Goal: Transaction & Acquisition: Book appointment/travel/reservation

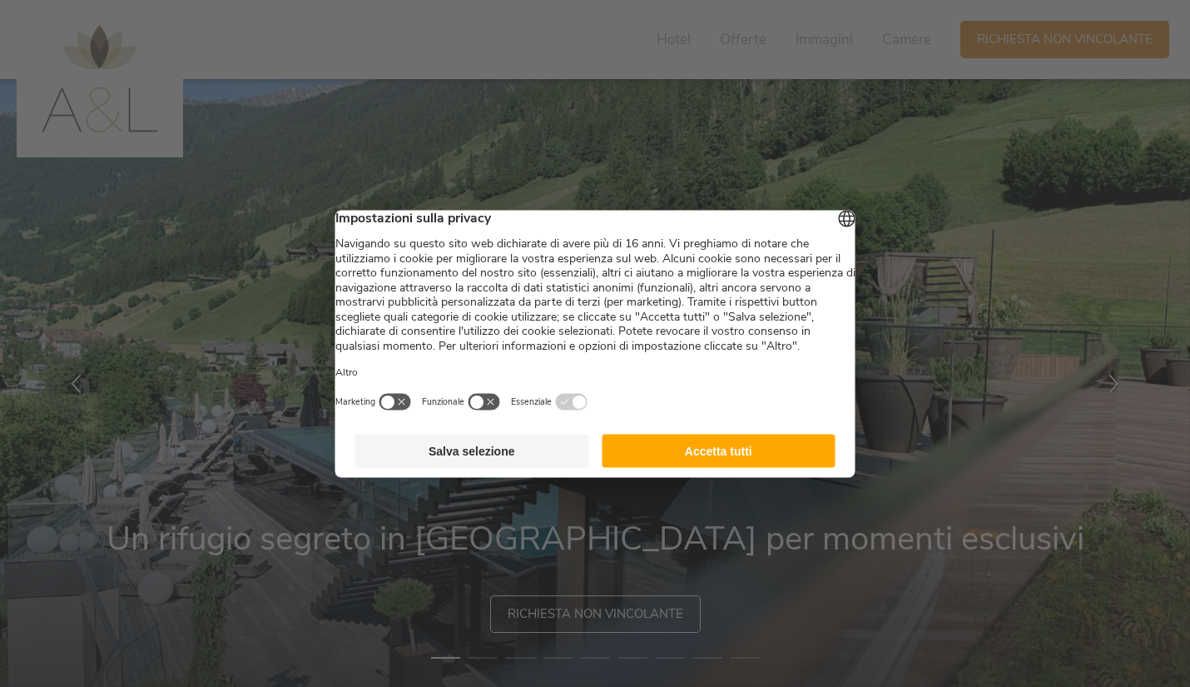
click at [551, 459] on button "Salva selezione" at bounding box center [472, 450] width 234 height 33
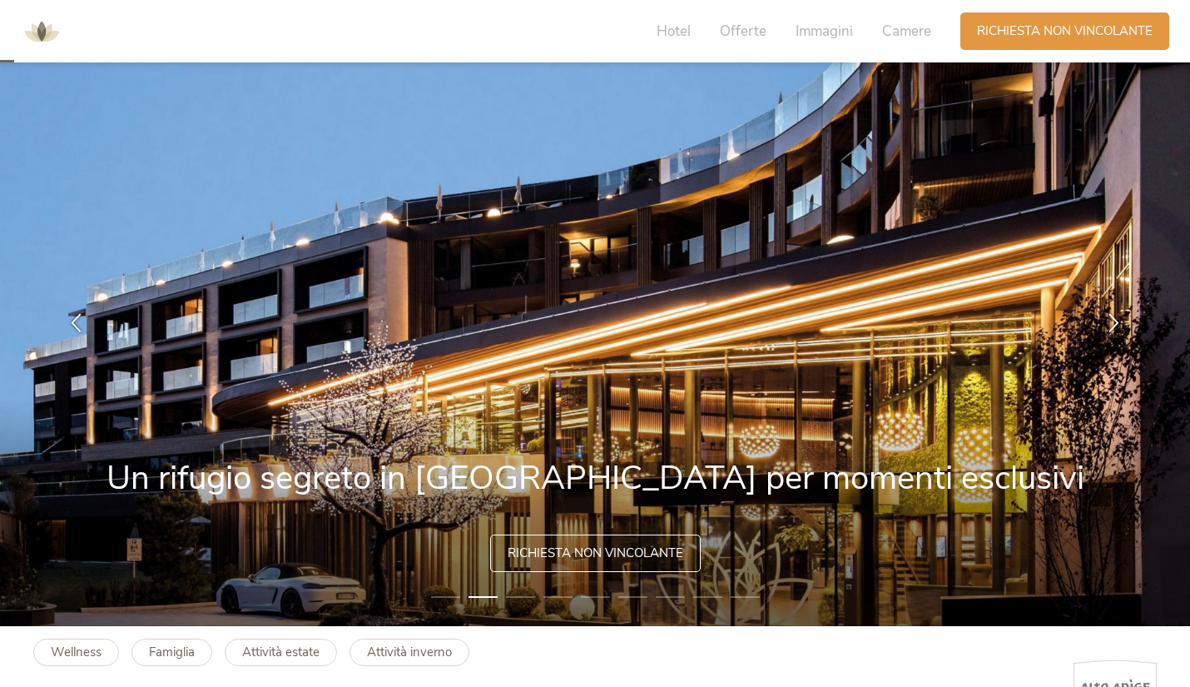
scroll to position [62, 0]
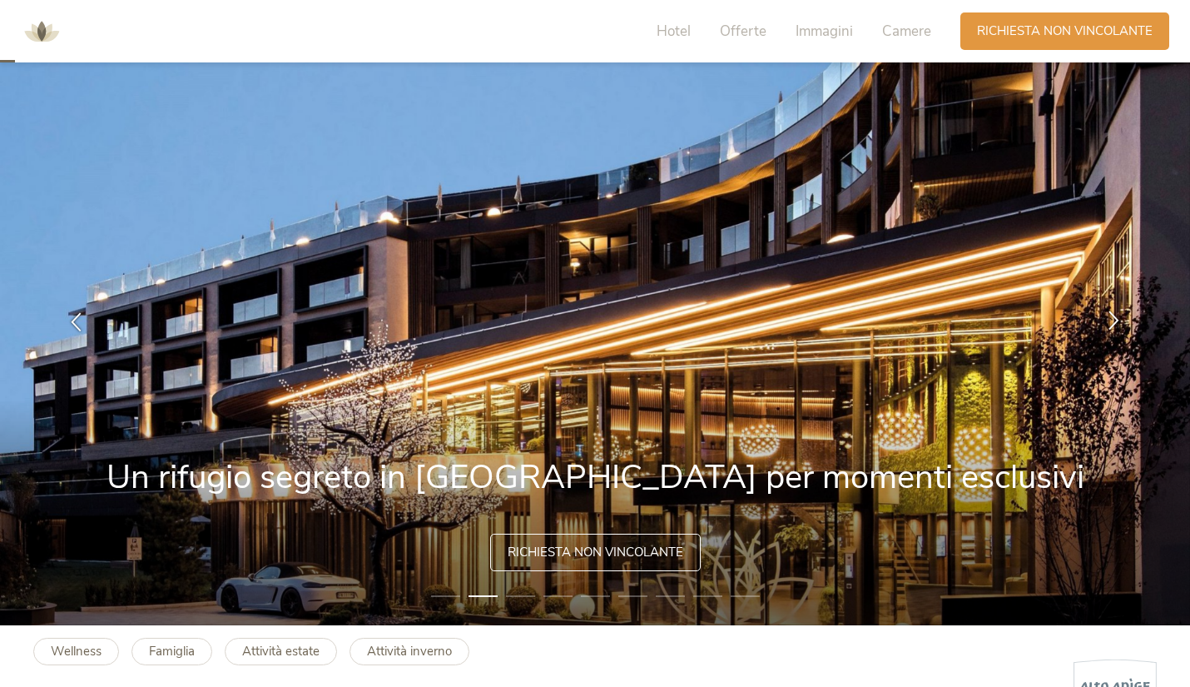
click at [1115, 307] on div at bounding box center [1114, 322] width 52 height 52
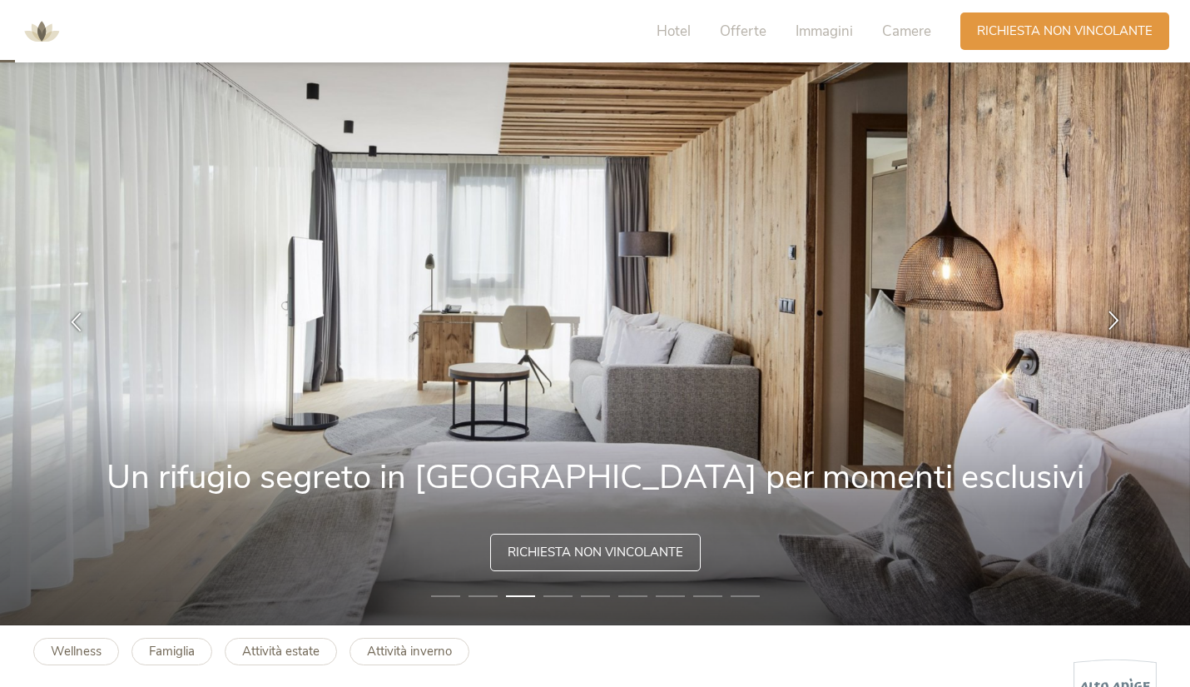
click at [1115, 307] on div at bounding box center [1114, 322] width 52 height 52
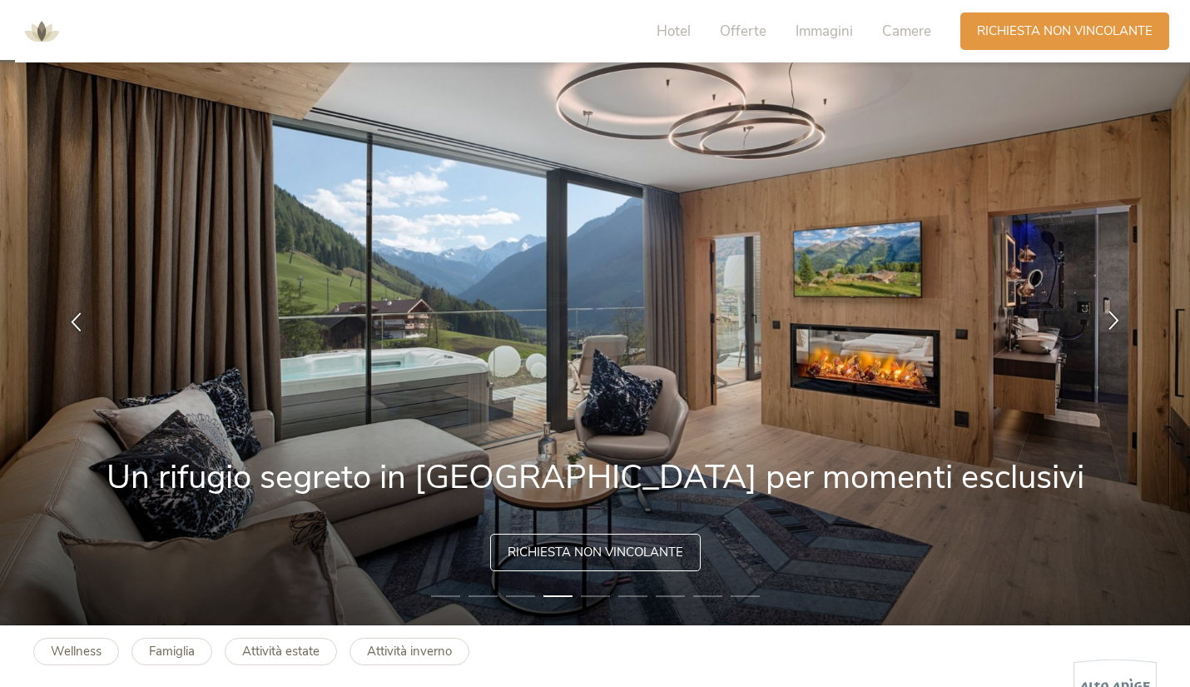
click at [1115, 307] on div at bounding box center [1114, 322] width 52 height 52
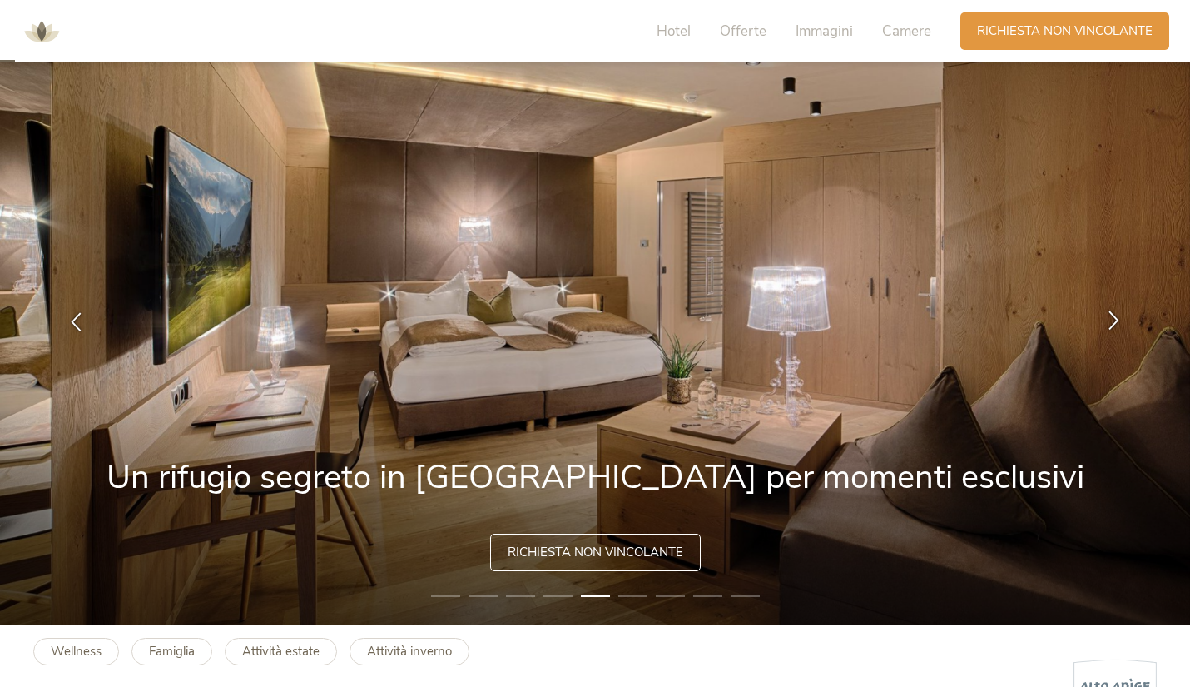
click at [1115, 307] on div at bounding box center [1114, 322] width 52 height 52
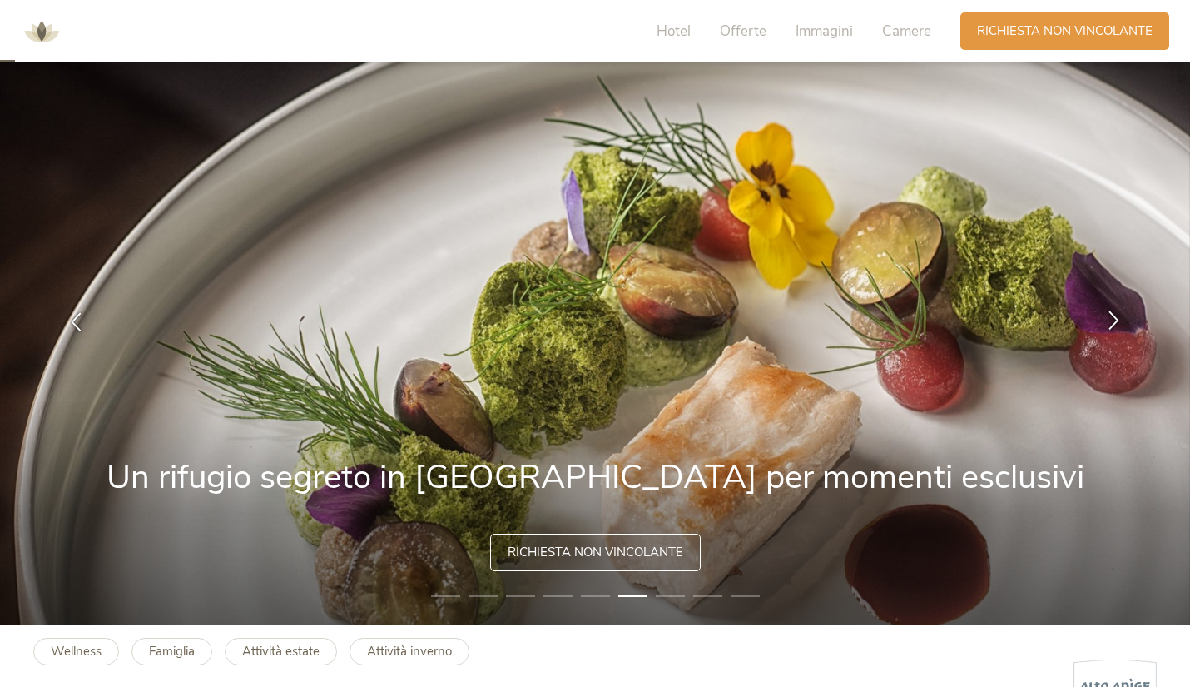
click at [1115, 307] on div at bounding box center [1114, 322] width 52 height 52
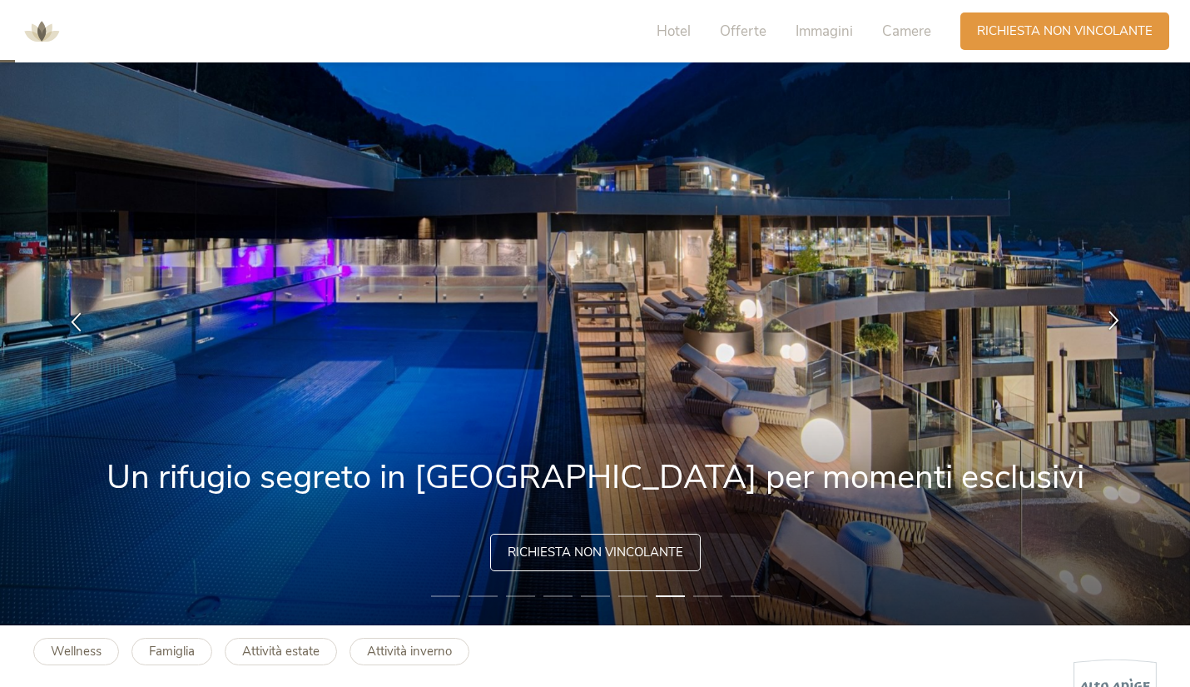
click at [1115, 307] on div at bounding box center [1114, 322] width 52 height 52
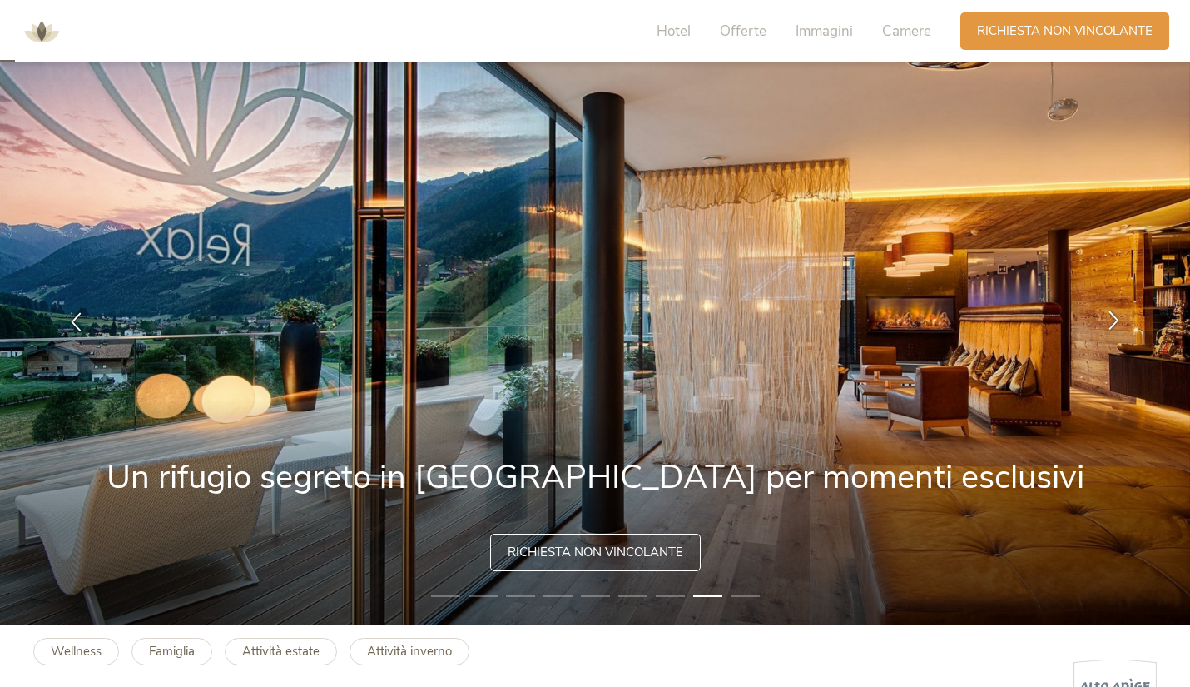
click at [1115, 307] on div at bounding box center [1114, 322] width 52 height 52
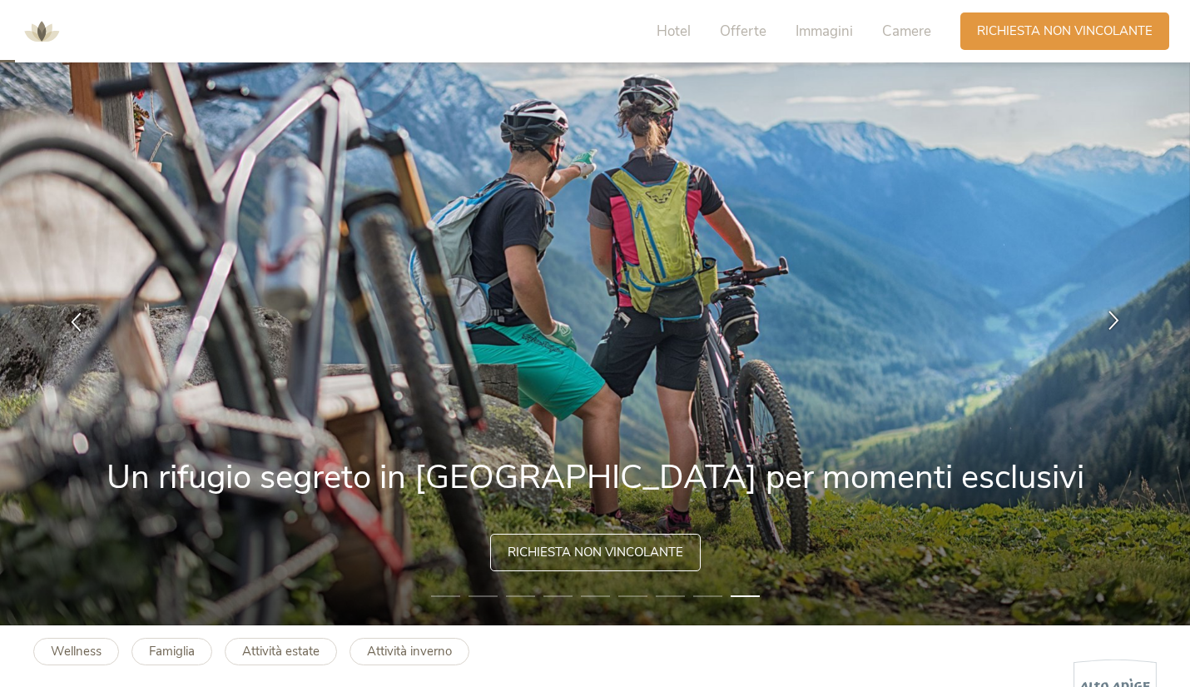
click at [1115, 307] on div at bounding box center [1114, 322] width 52 height 52
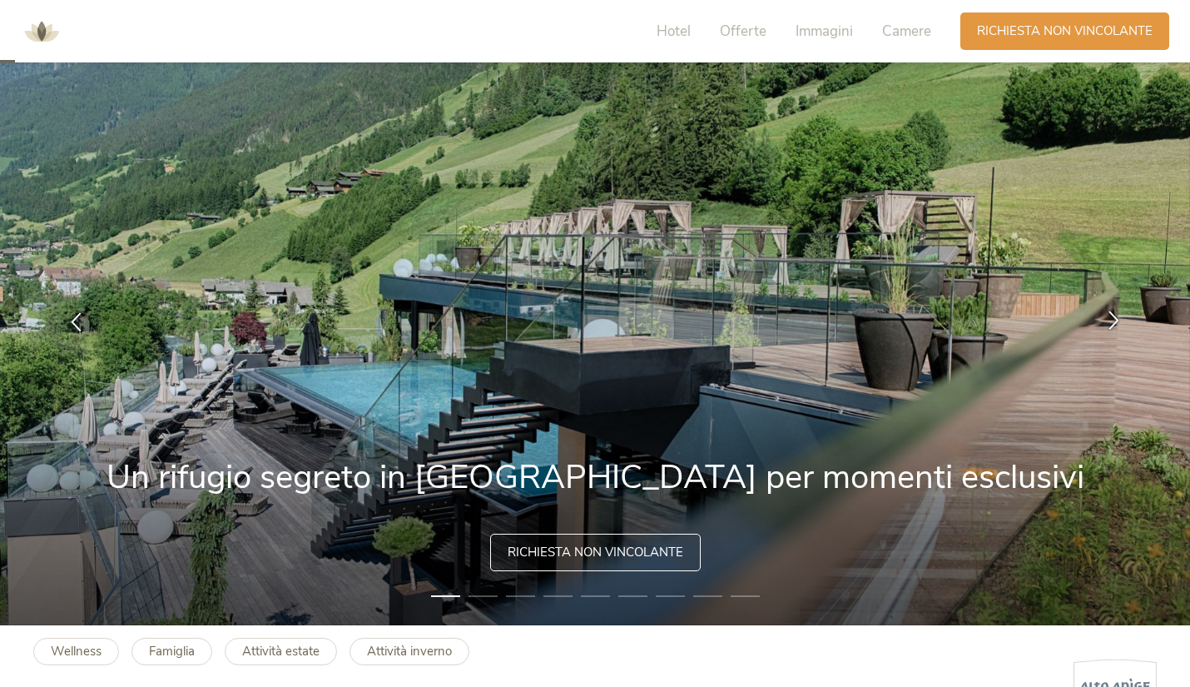
click at [1115, 307] on div at bounding box center [1114, 322] width 52 height 52
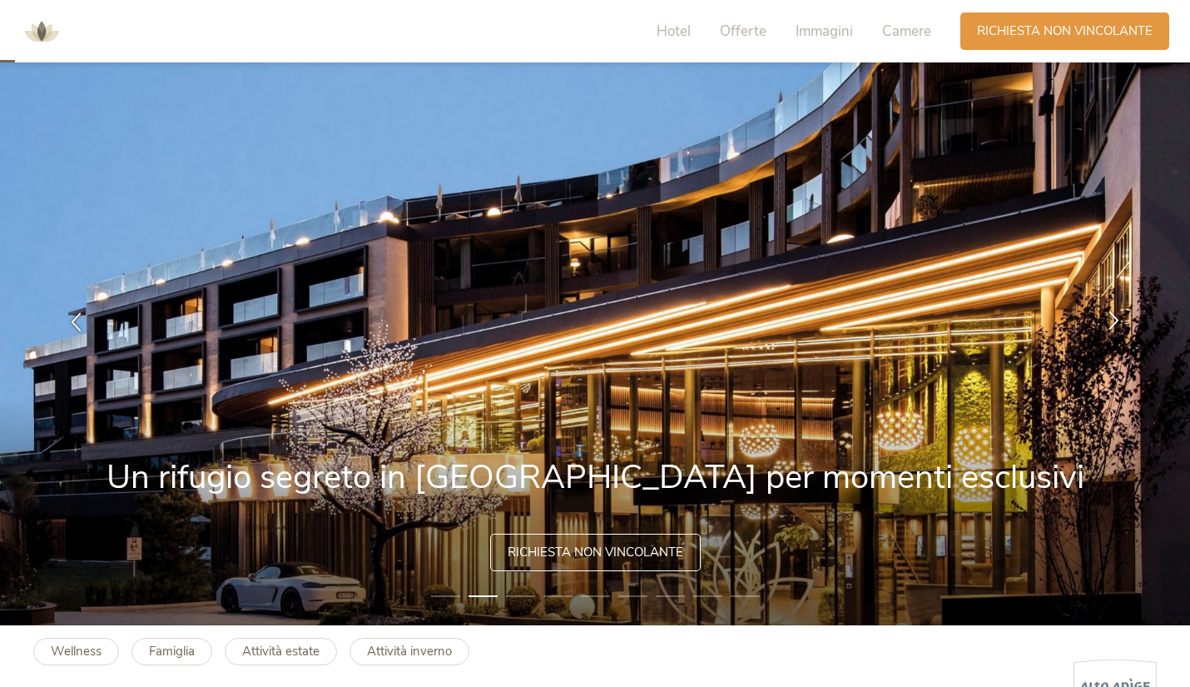
click at [1115, 307] on div at bounding box center [1114, 322] width 52 height 52
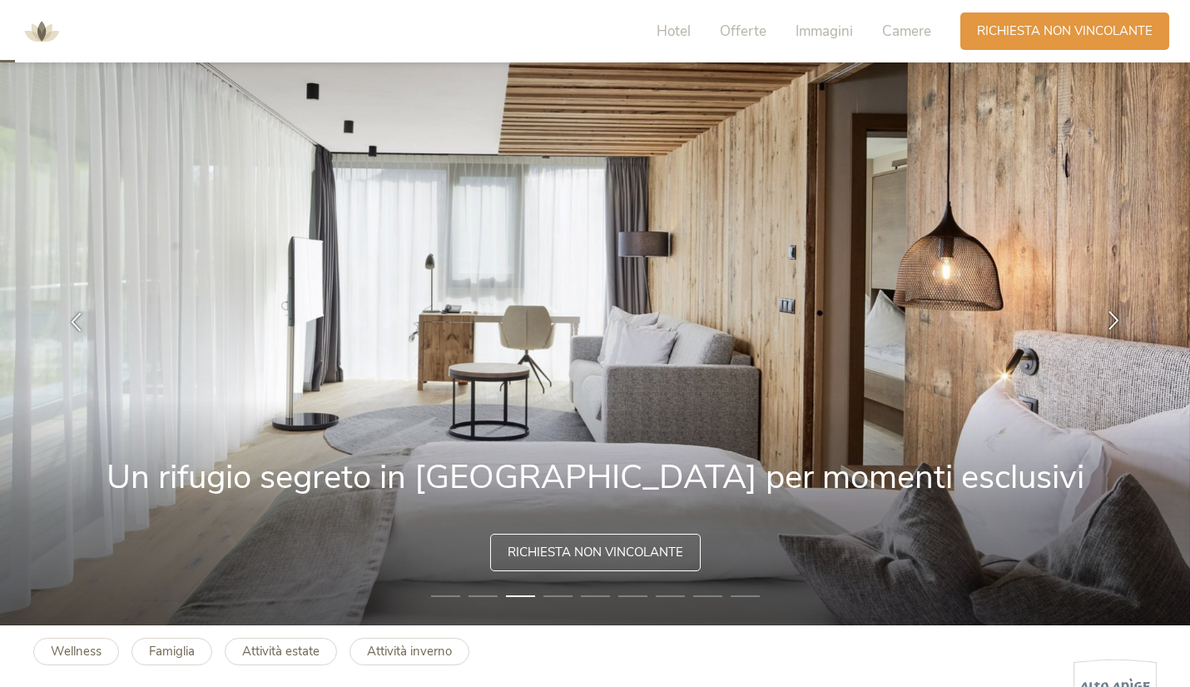
click at [1115, 307] on div at bounding box center [1114, 322] width 52 height 52
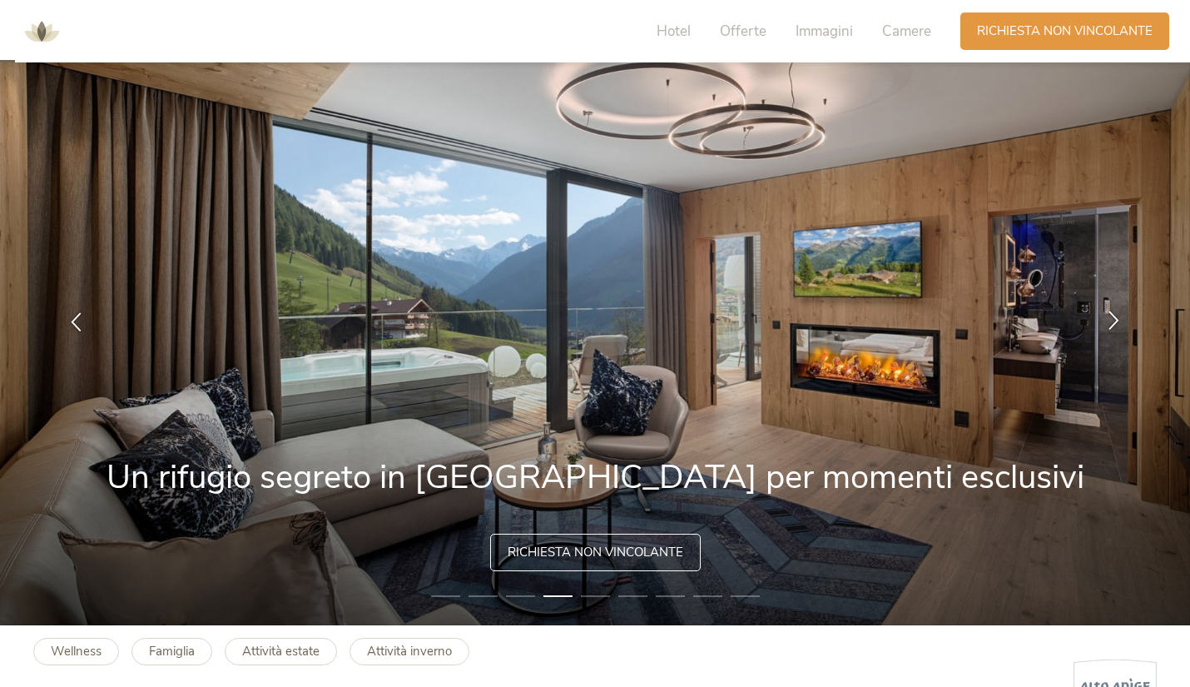
click at [1115, 307] on div at bounding box center [1114, 322] width 52 height 52
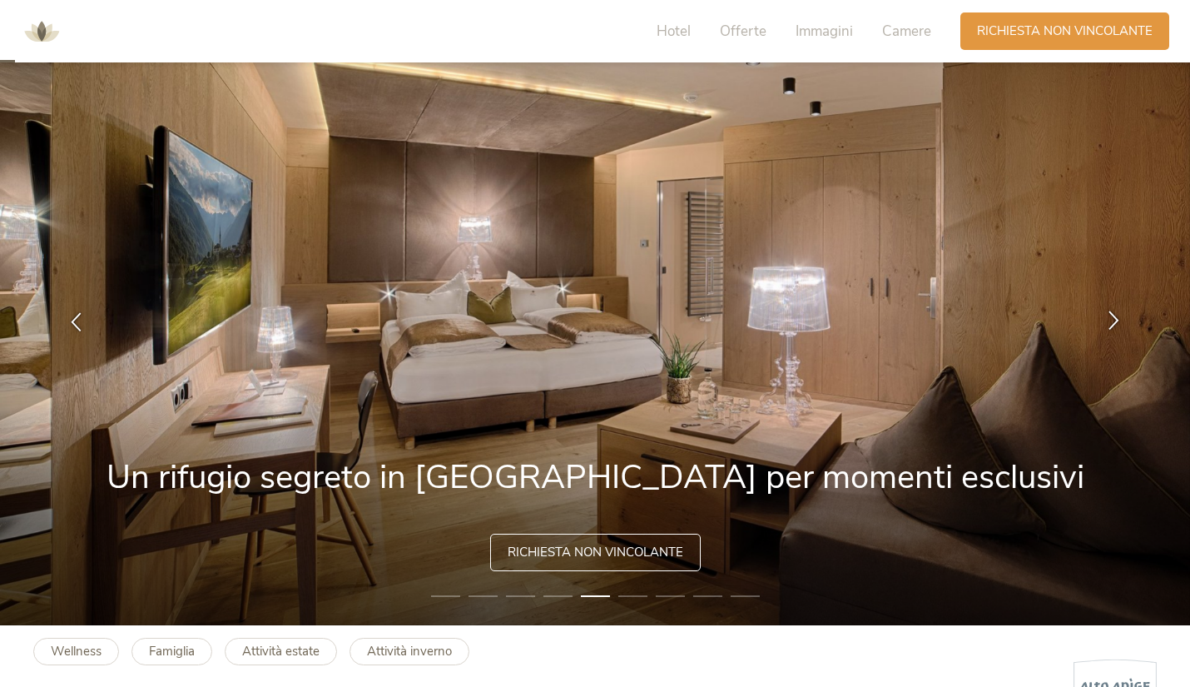
click at [1115, 307] on div at bounding box center [1114, 322] width 52 height 52
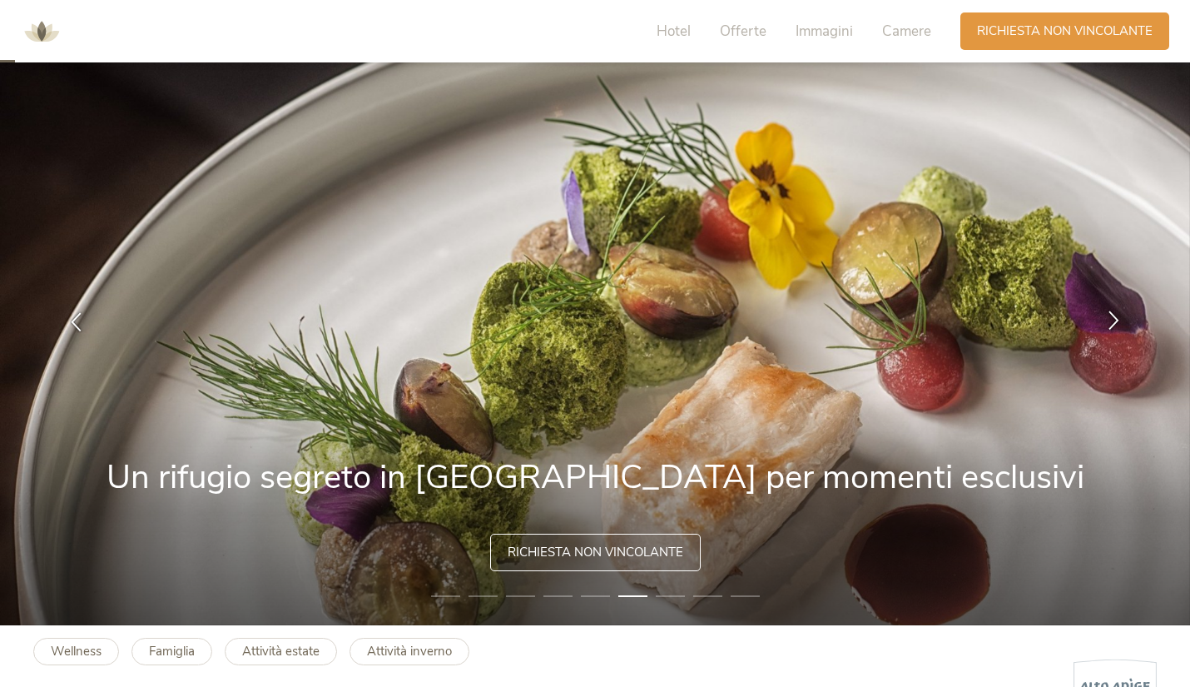
click at [1115, 307] on div at bounding box center [1114, 322] width 52 height 52
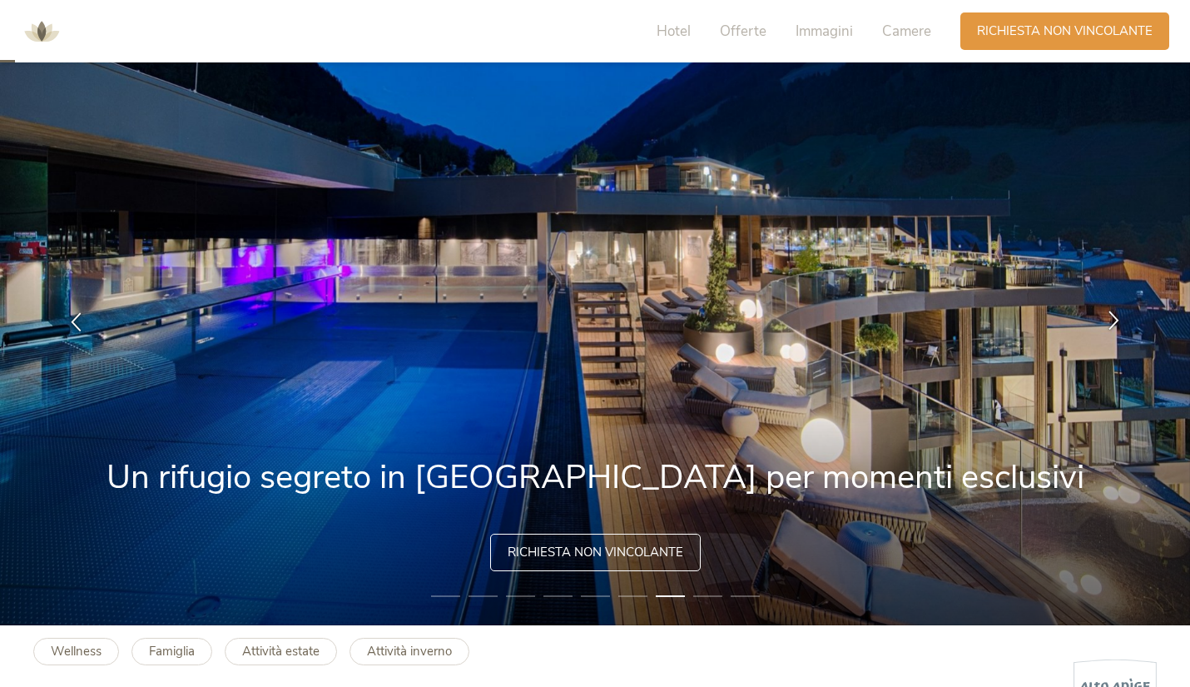
click at [1115, 307] on div at bounding box center [1114, 322] width 52 height 52
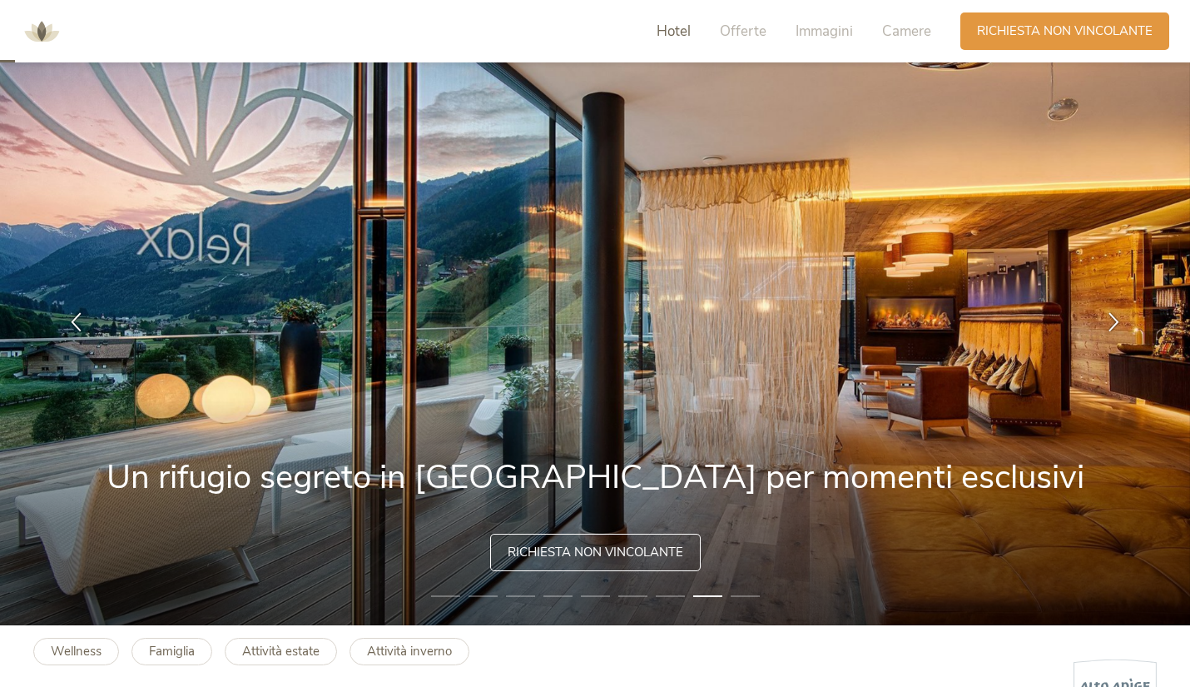
click at [665, 24] on span "Hotel" at bounding box center [674, 31] width 34 height 19
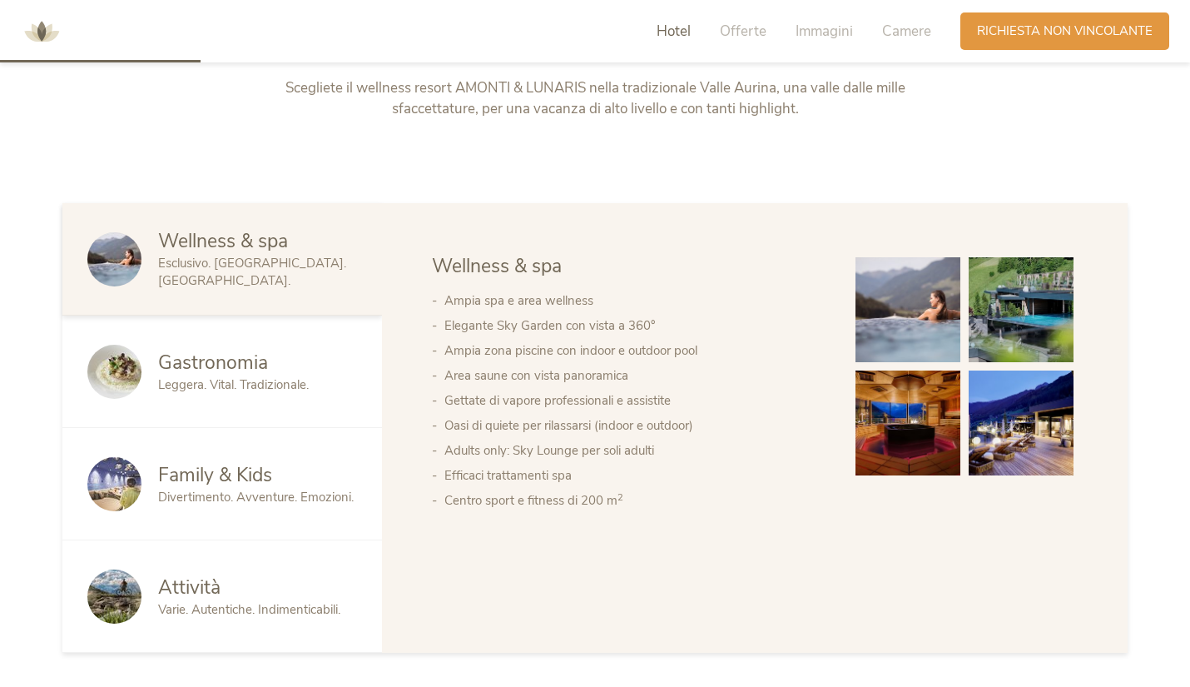
scroll to position [844, 0]
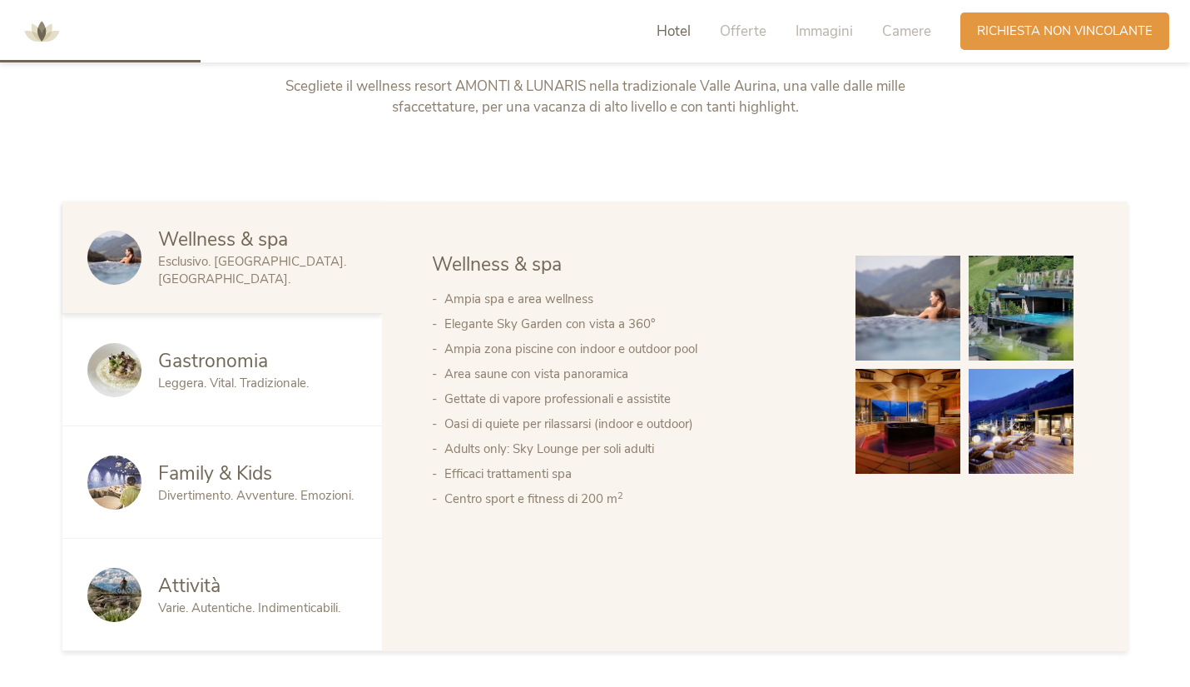
click at [271, 370] on div "Gastronomia" at bounding box center [257, 361] width 199 height 27
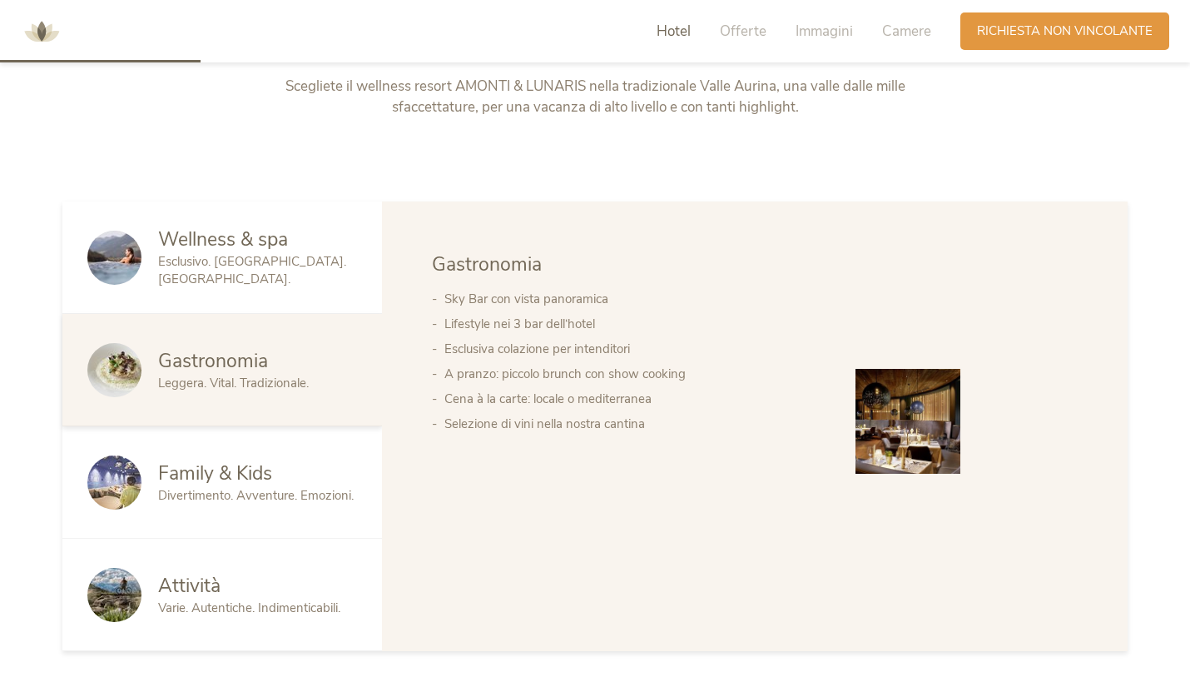
click at [266, 451] on div "Family & Kids Divertimento. Avventure. Emozioni." at bounding box center [222, 482] width 320 height 112
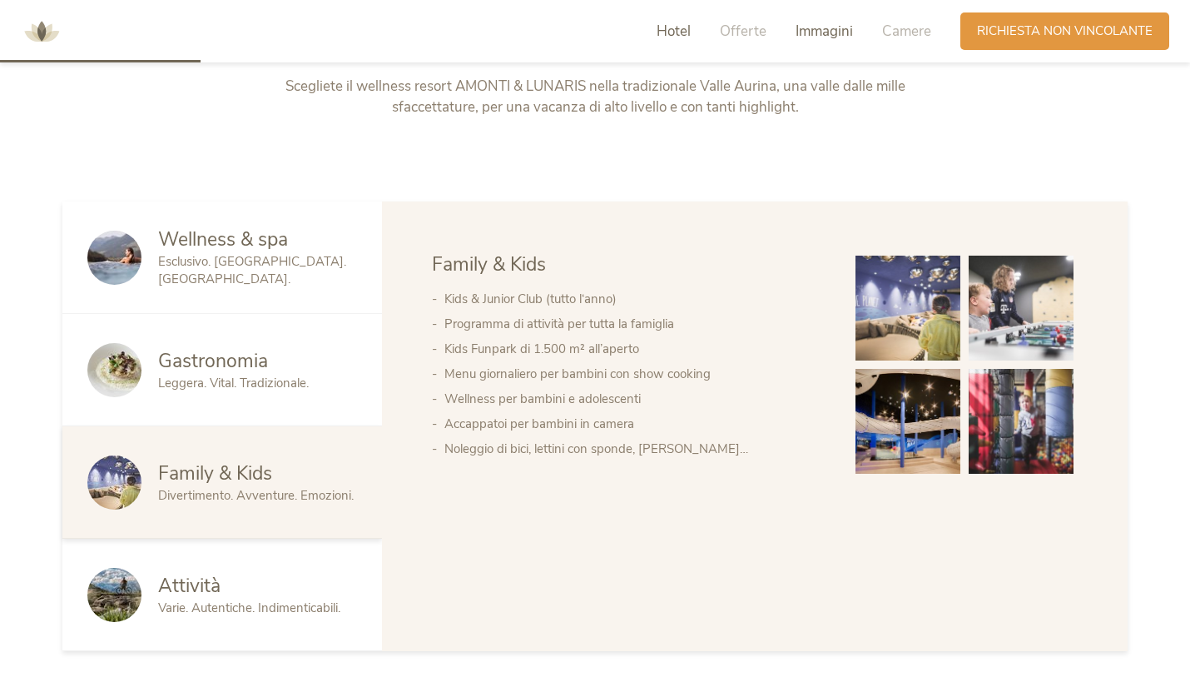
click at [817, 26] on span "Immagini" at bounding box center [824, 31] width 57 height 19
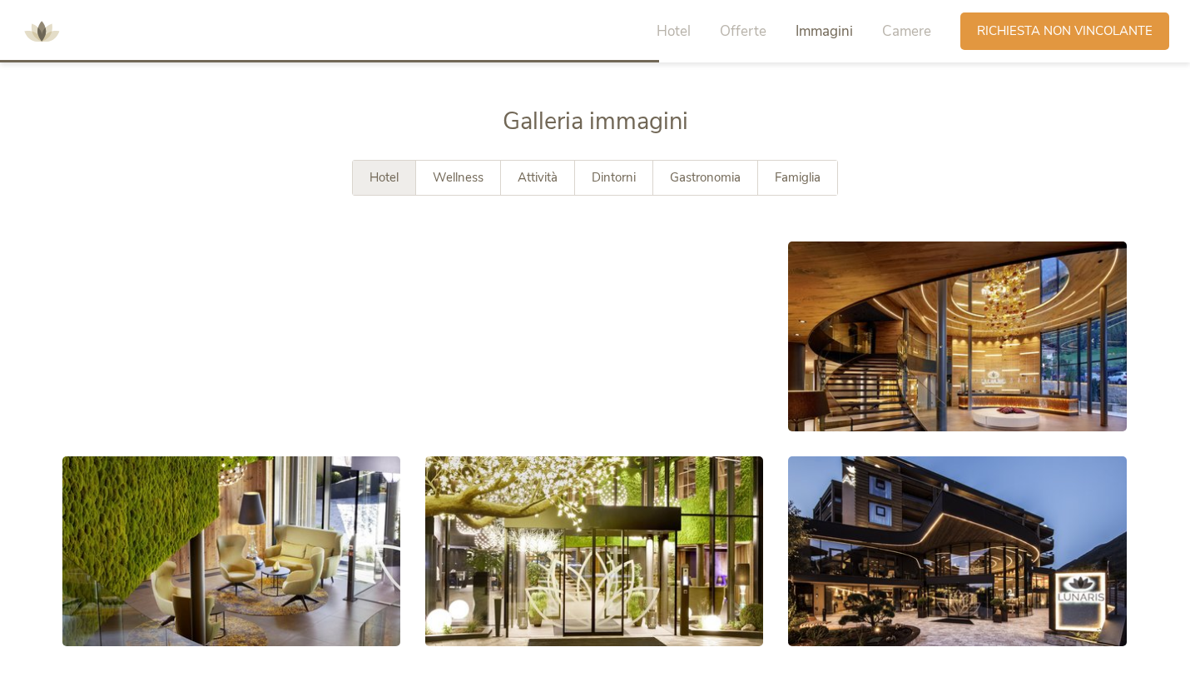
scroll to position [2972, 0]
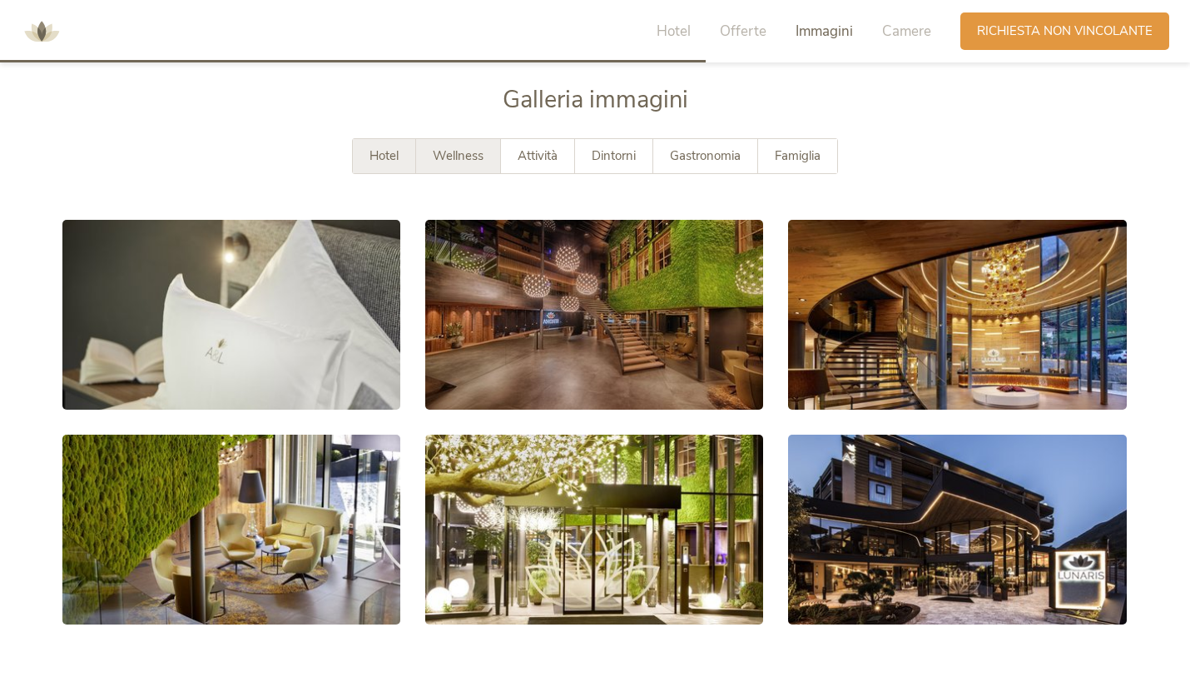
click at [468, 158] on span "Wellness" at bounding box center [458, 155] width 51 height 17
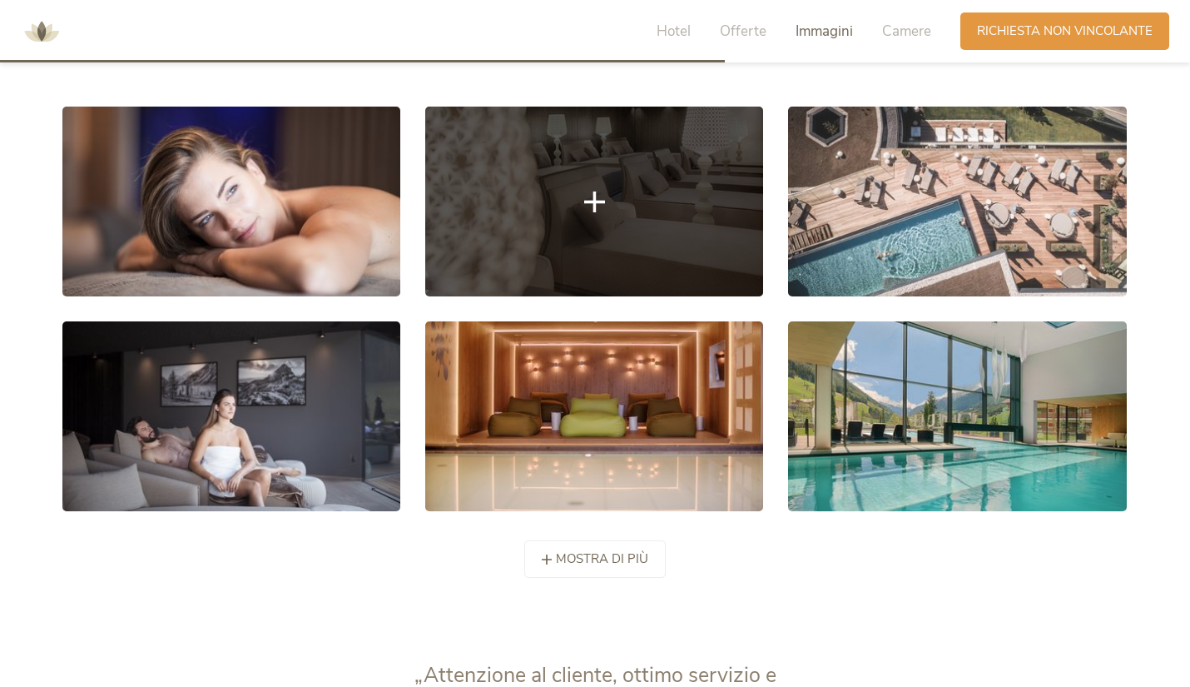
scroll to position [3086, 0]
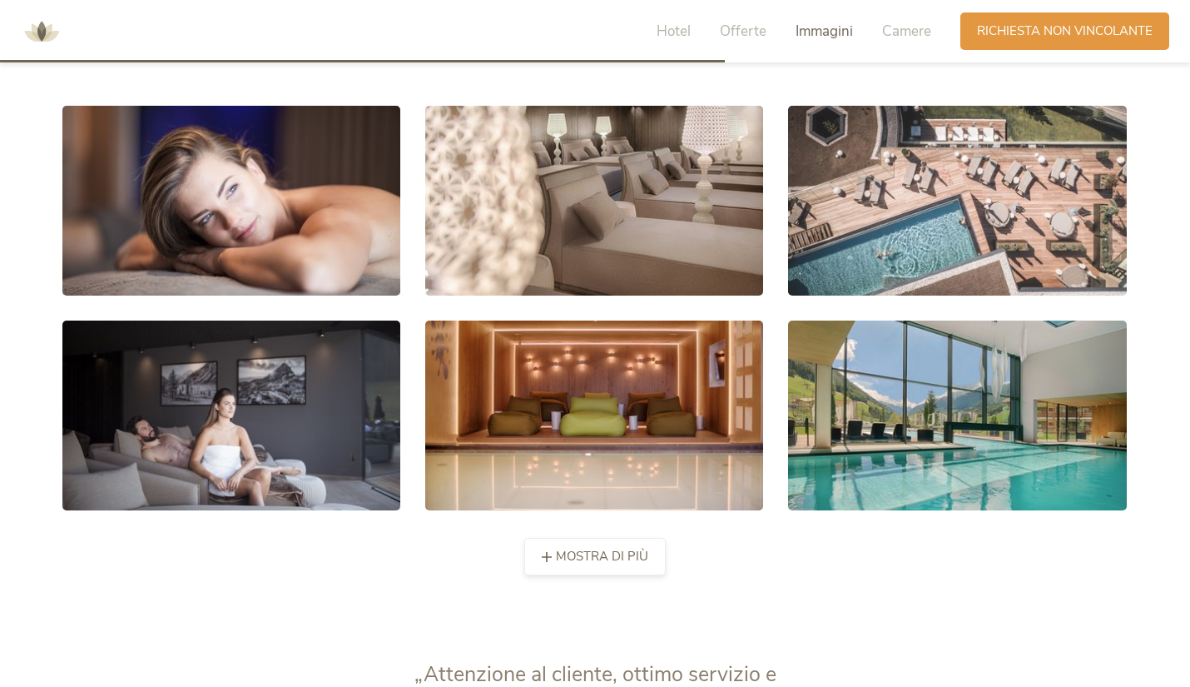
click at [576, 554] on span "mostra di più" at bounding box center [602, 556] width 92 height 17
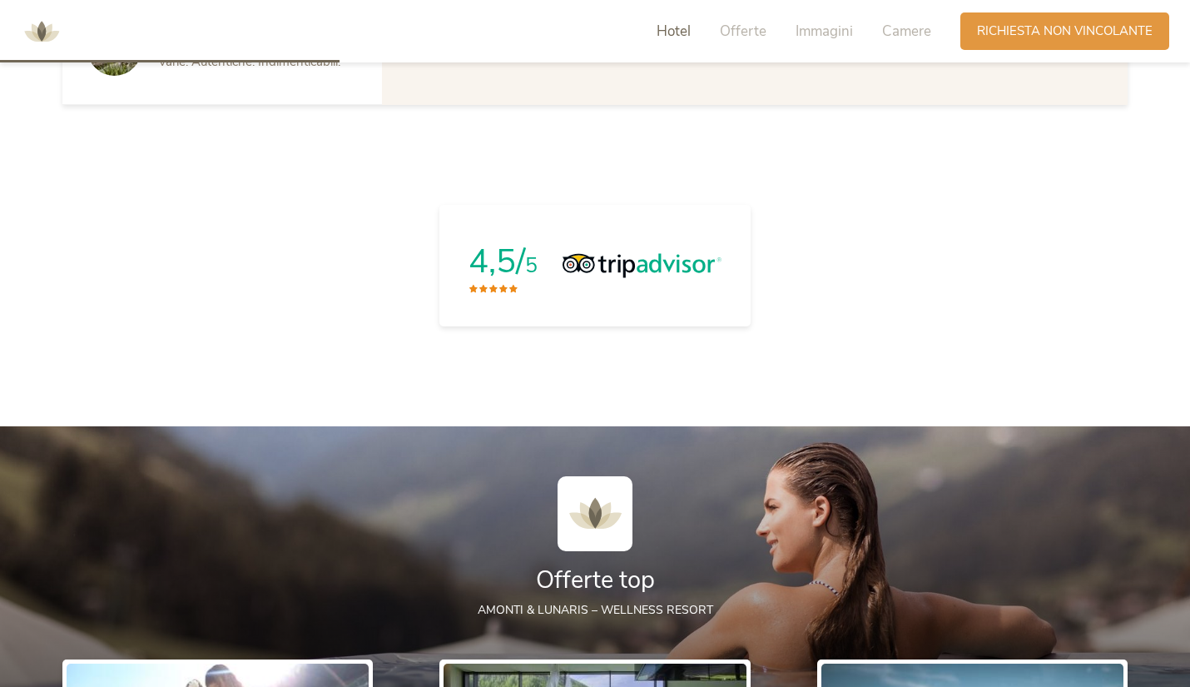
scroll to position [1269, 0]
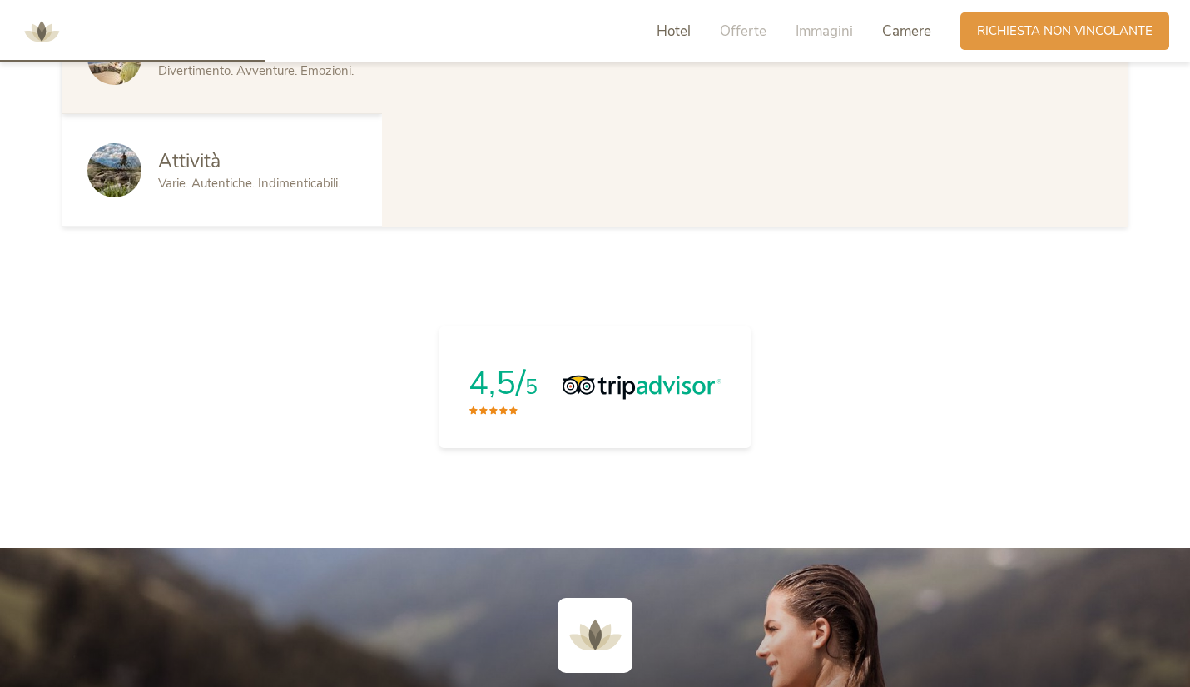
click at [892, 24] on span "Camere" at bounding box center [906, 31] width 49 height 19
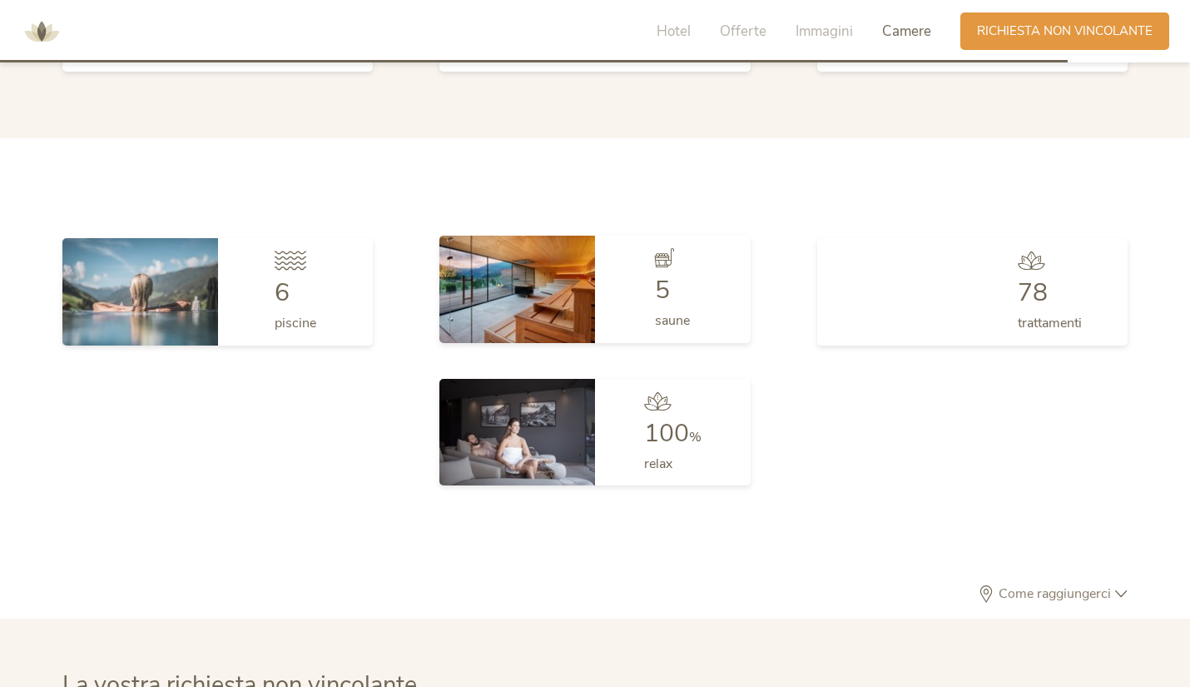
scroll to position [5123, 0]
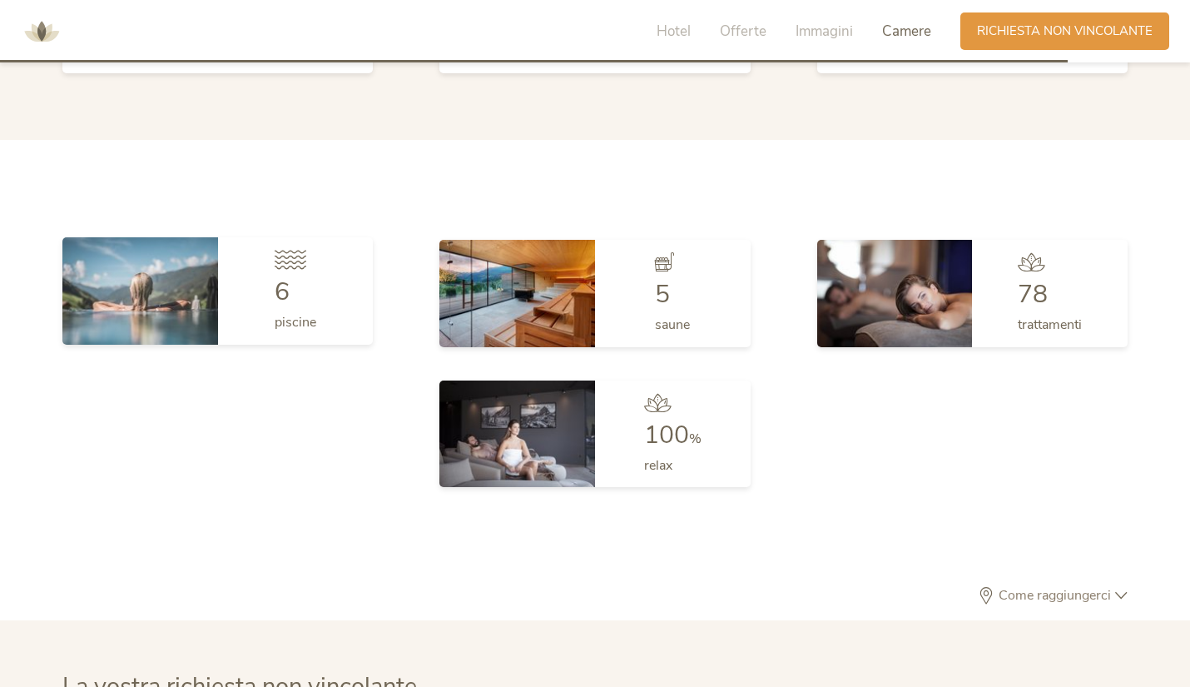
click at [266, 296] on div "6 piscine" at bounding box center [296, 290] width 156 height 107
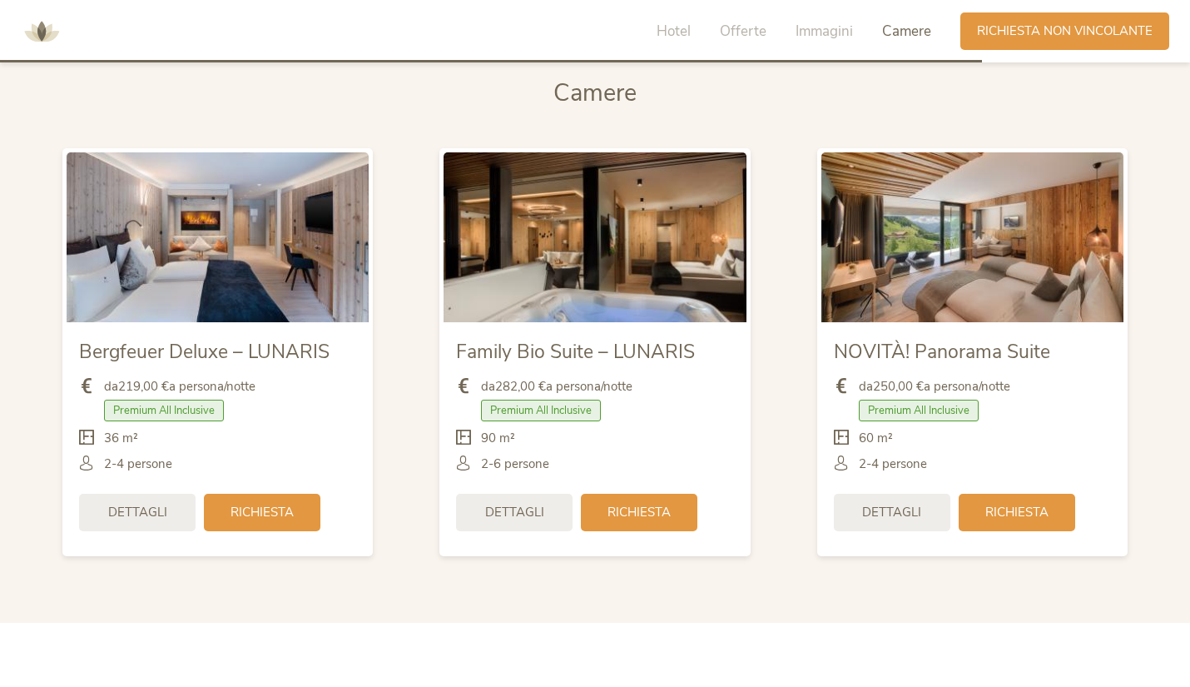
scroll to position [4636, 0]
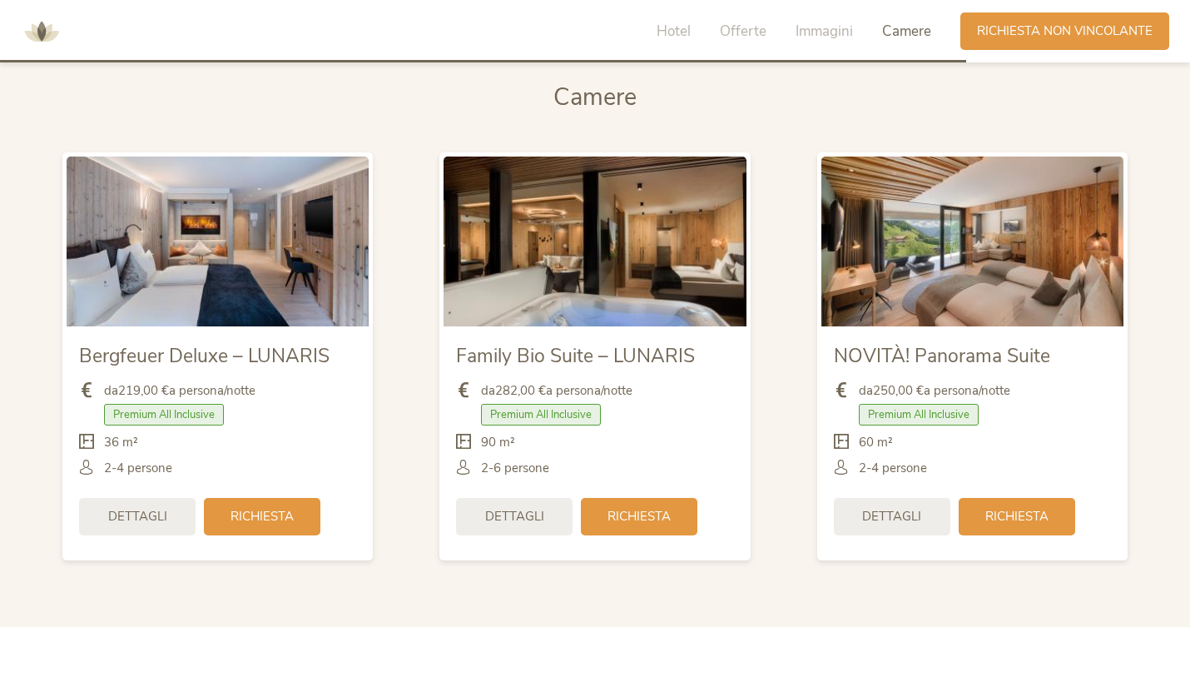
click at [882, 339] on div "NOVITÀ! Panorama Suite" at bounding box center [972, 354] width 277 height 31
click at [892, 510] on span "Dettagli" at bounding box center [891, 514] width 59 height 17
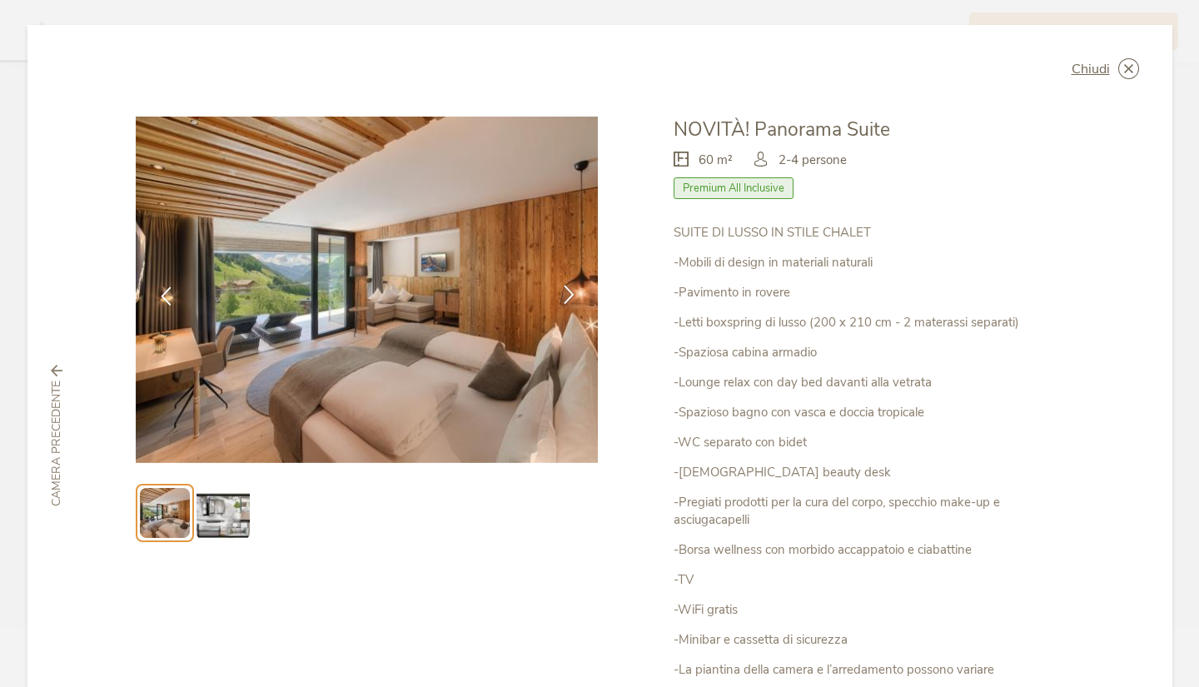
click at [573, 287] on icon at bounding box center [568, 294] width 19 height 19
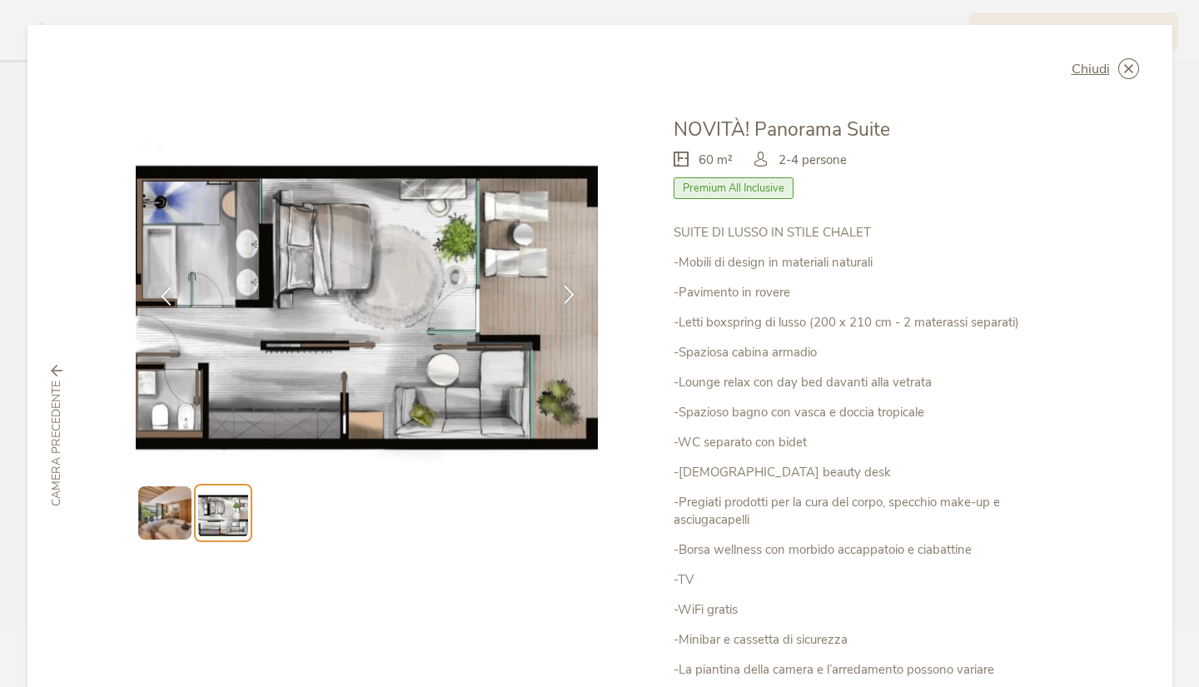
click at [571, 287] on icon at bounding box center [568, 294] width 19 height 19
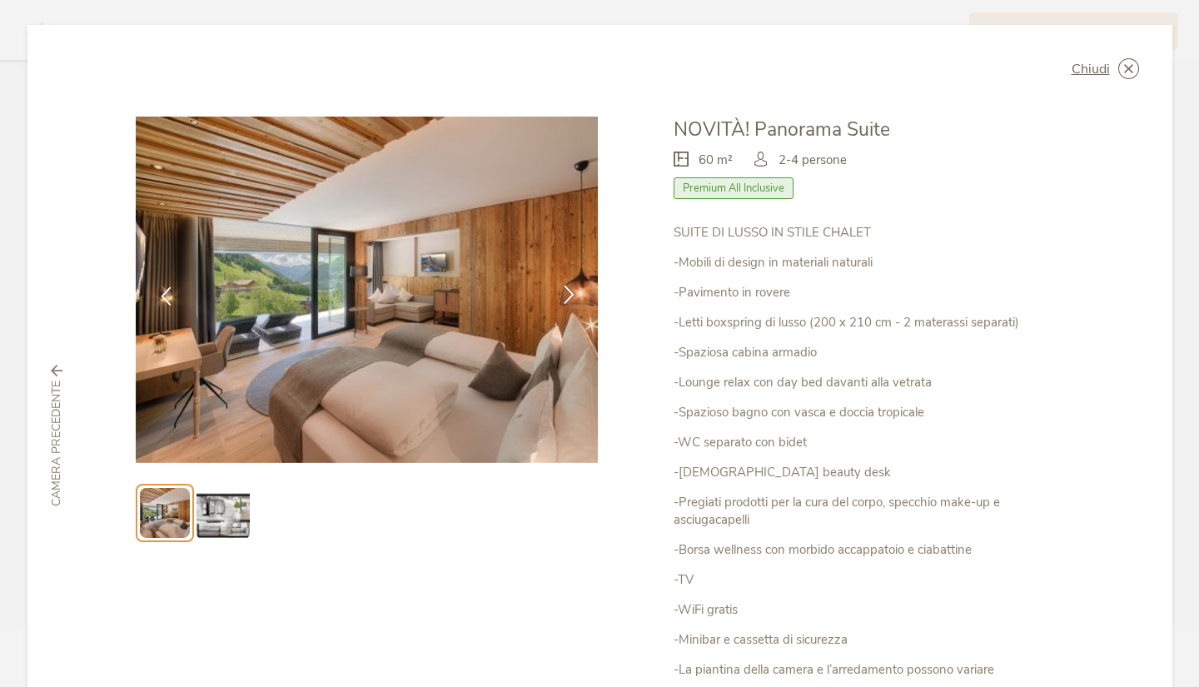
click at [571, 287] on icon at bounding box center [568, 294] width 19 height 19
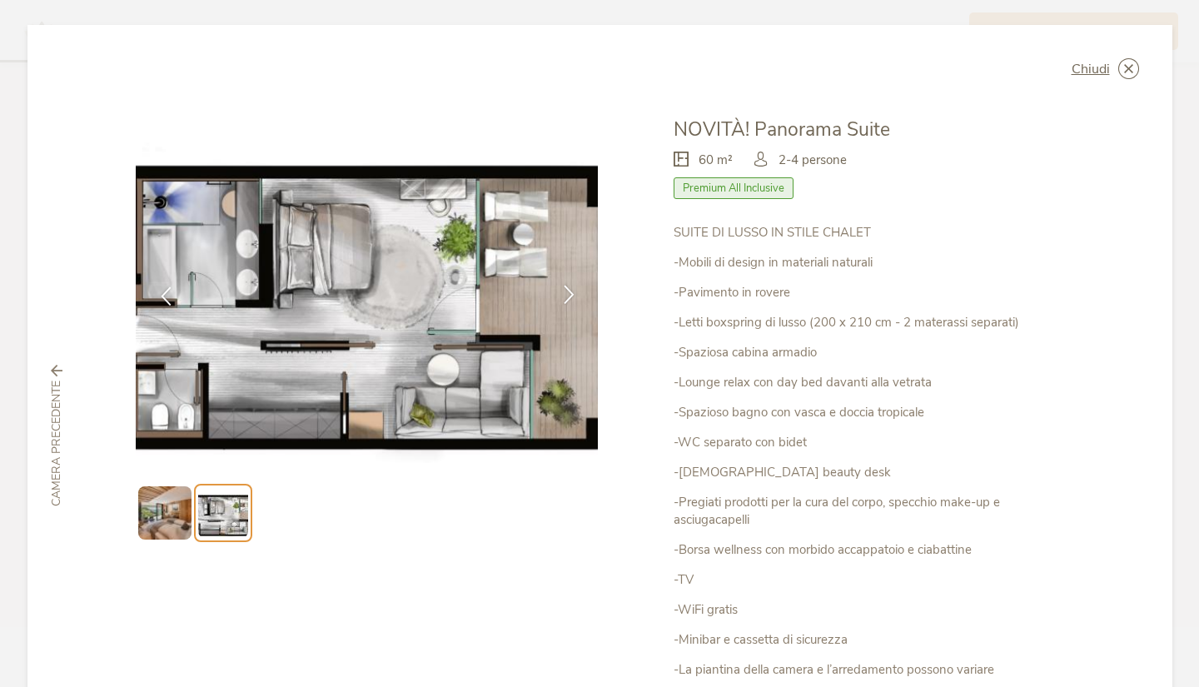
click at [571, 287] on icon at bounding box center [568, 294] width 19 height 19
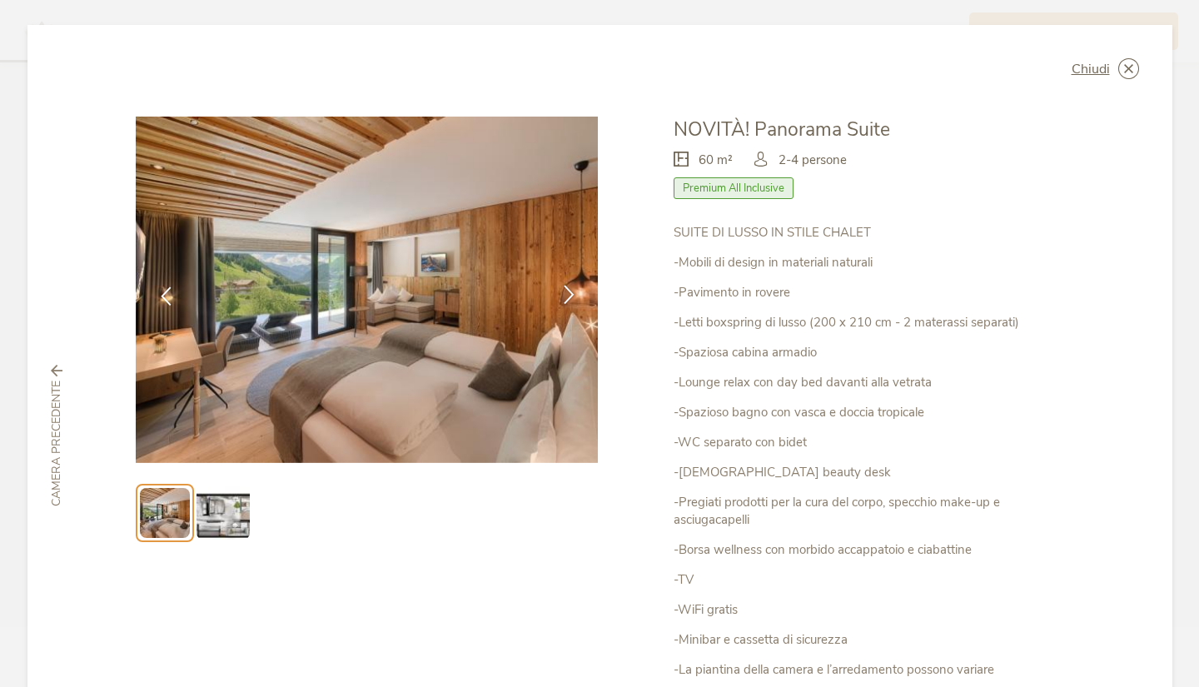
click at [571, 287] on icon at bounding box center [568, 294] width 19 height 19
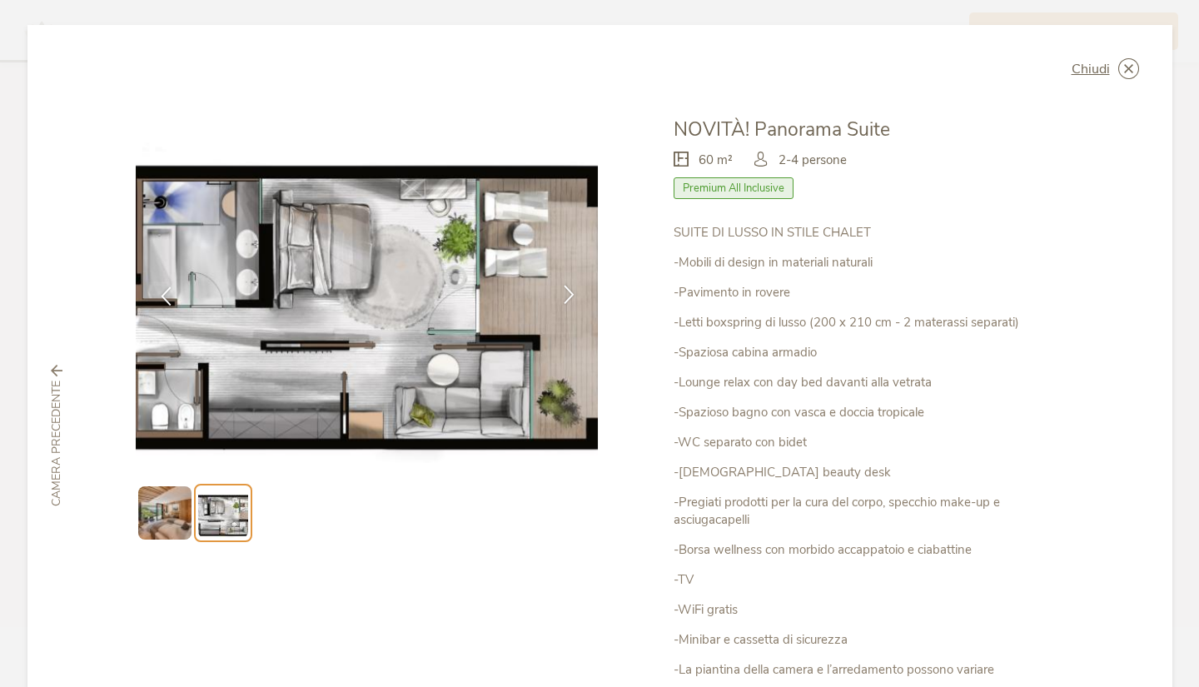
click at [571, 287] on icon at bounding box center [568, 294] width 19 height 19
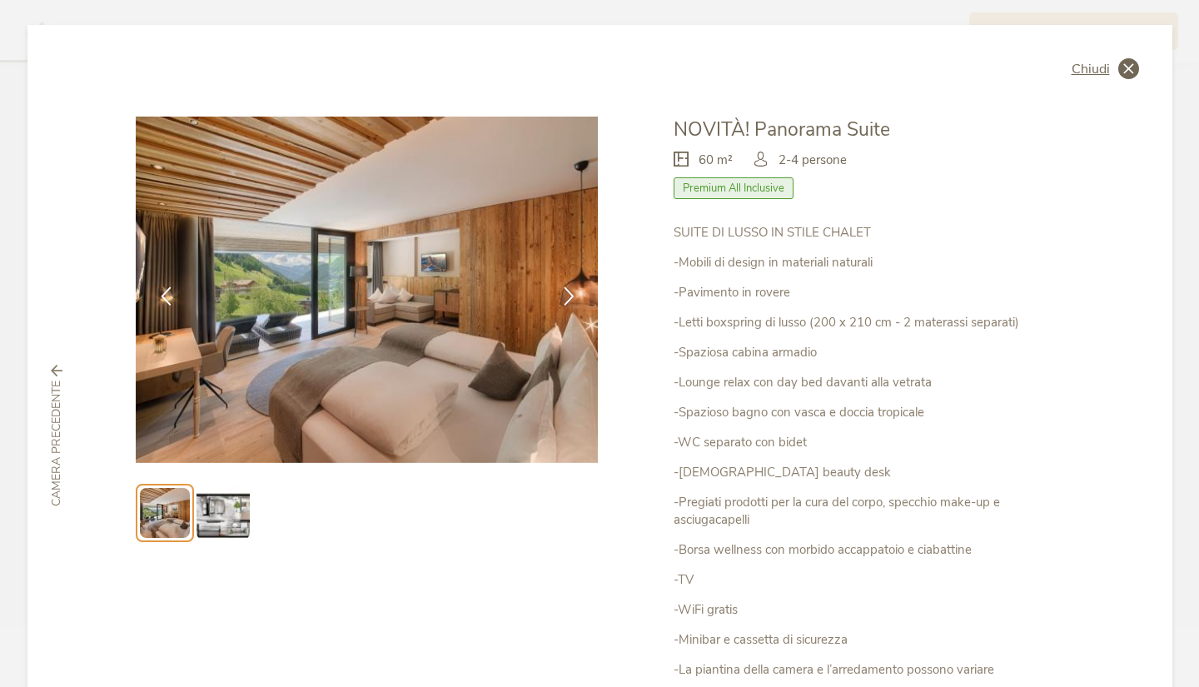
click at [1124, 60] on icon at bounding box center [1128, 68] width 21 height 21
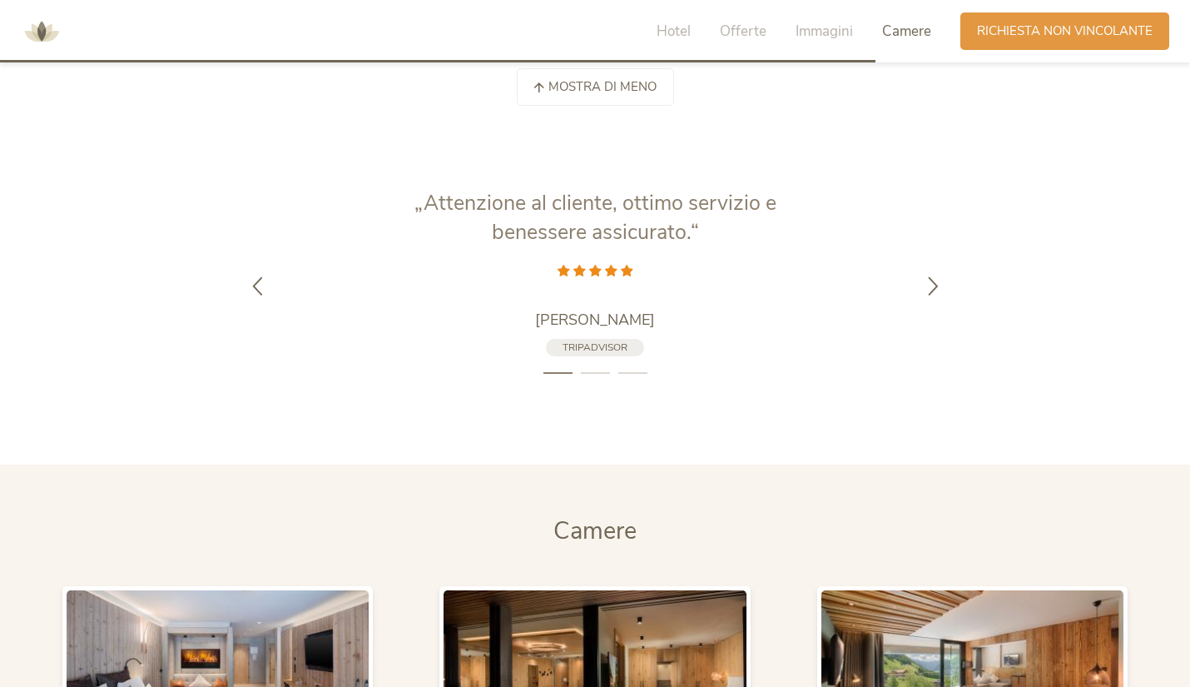
scroll to position [4200, 0]
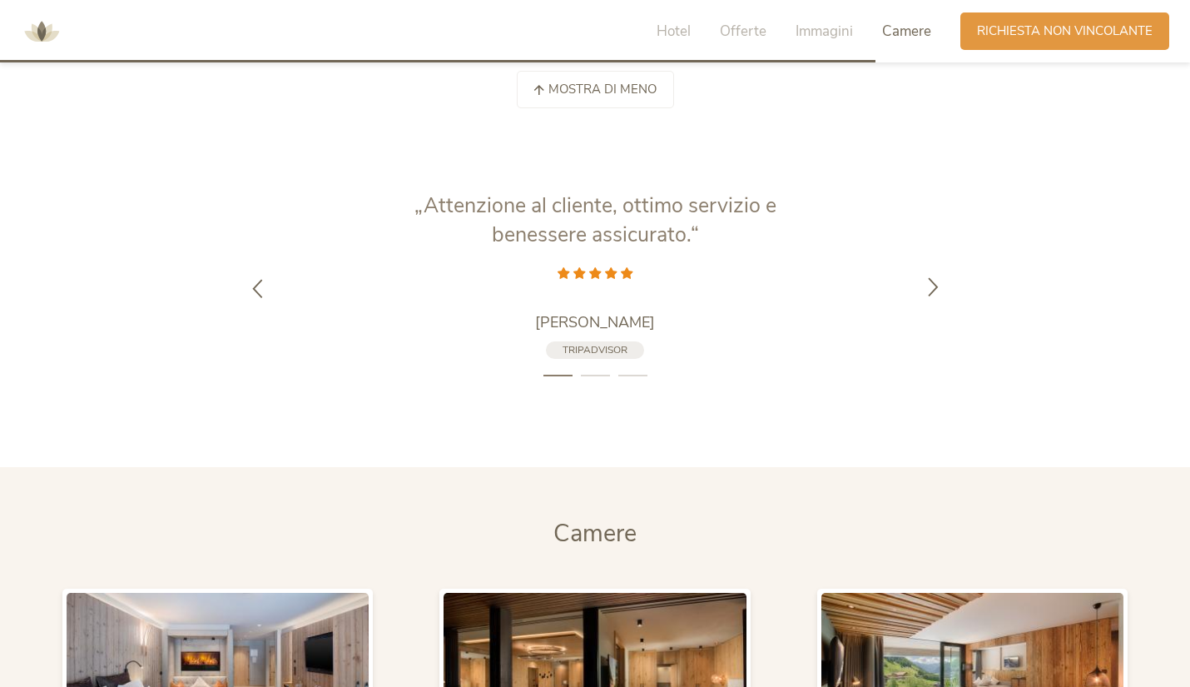
click at [939, 287] on icon at bounding box center [933, 285] width 19 height 19
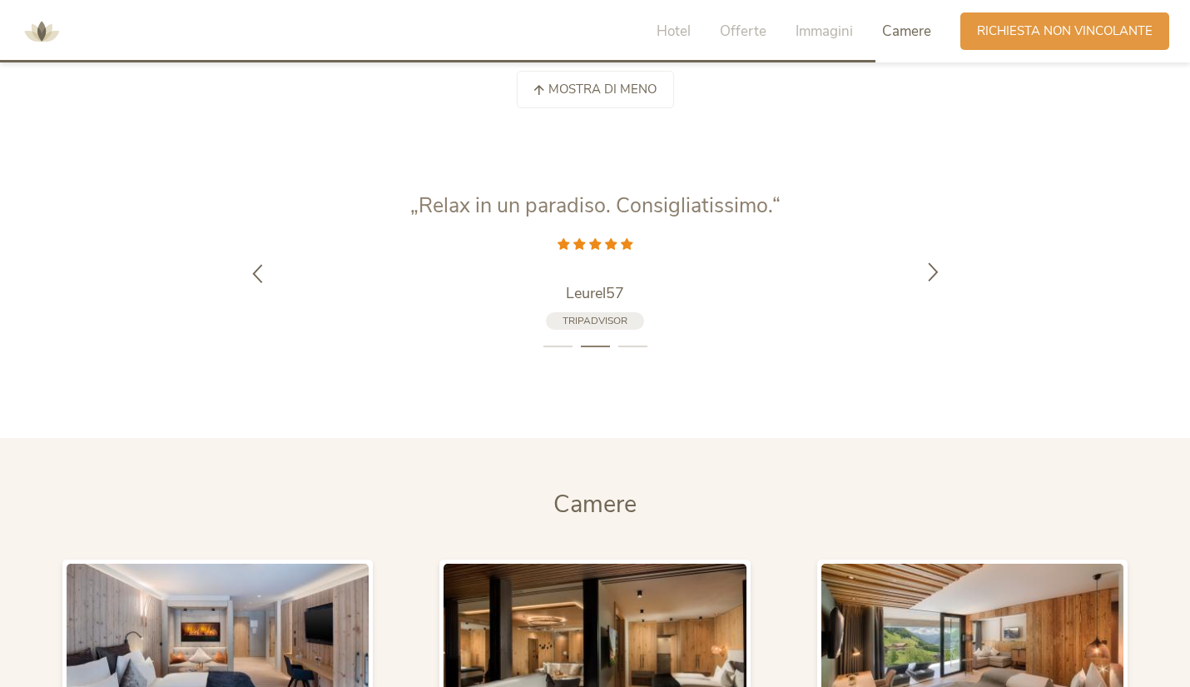
click at [939, 287] on div at bounding box center [933, 273] width 52 height 52
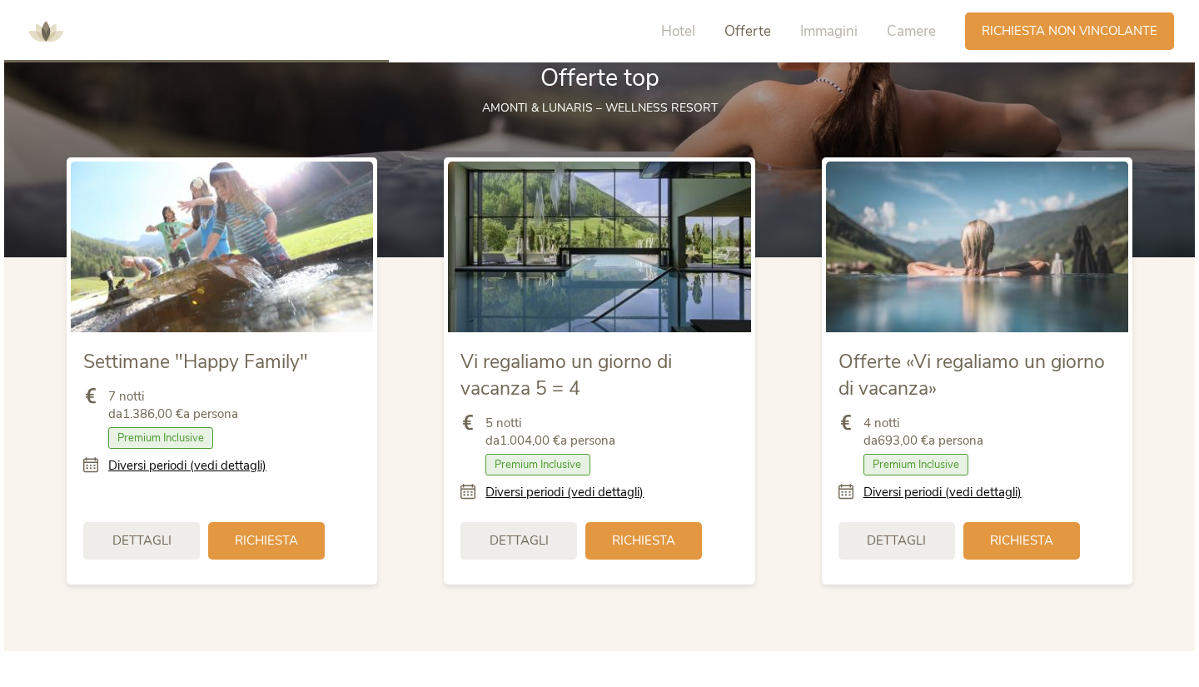
scroll to position [1898, 0]
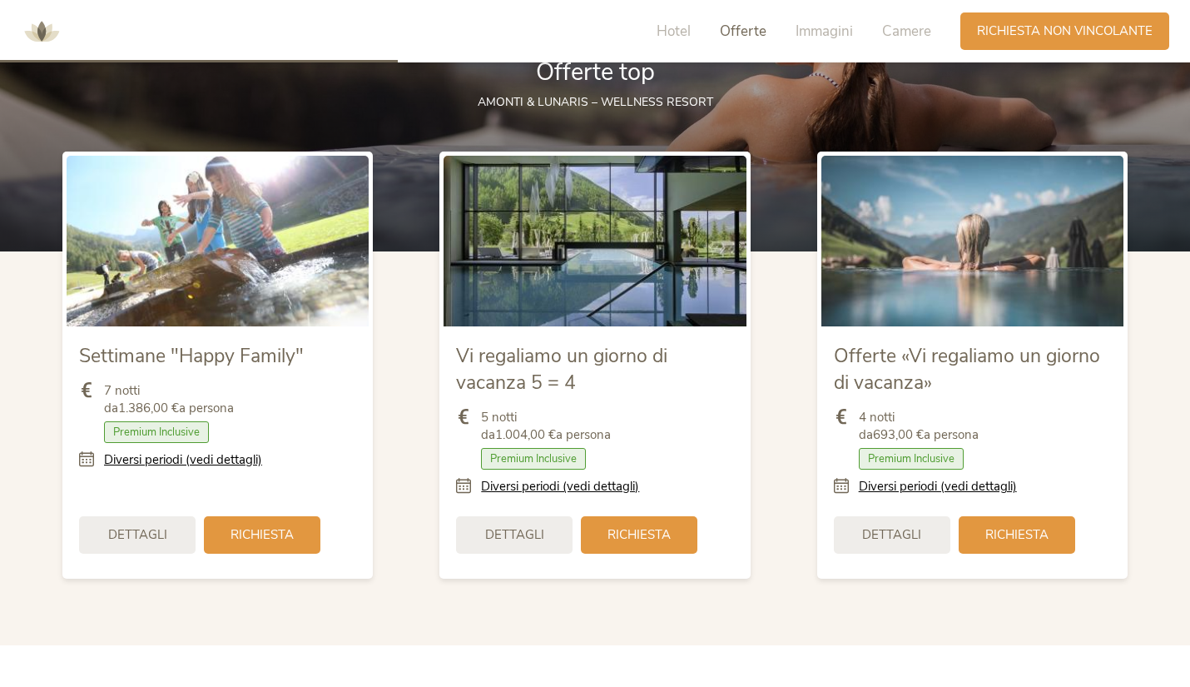
click at [563, 495] on div "5 notti da 1.004,00 € a persona Camera con colazione Mezza pensione Pensione co…" at bounding box center [594, 452] width 277 height 112
click at [575, 484] on link "Diversi periodi (vedi dettagli)" at bounding box center [560, 486] width 158 height 17
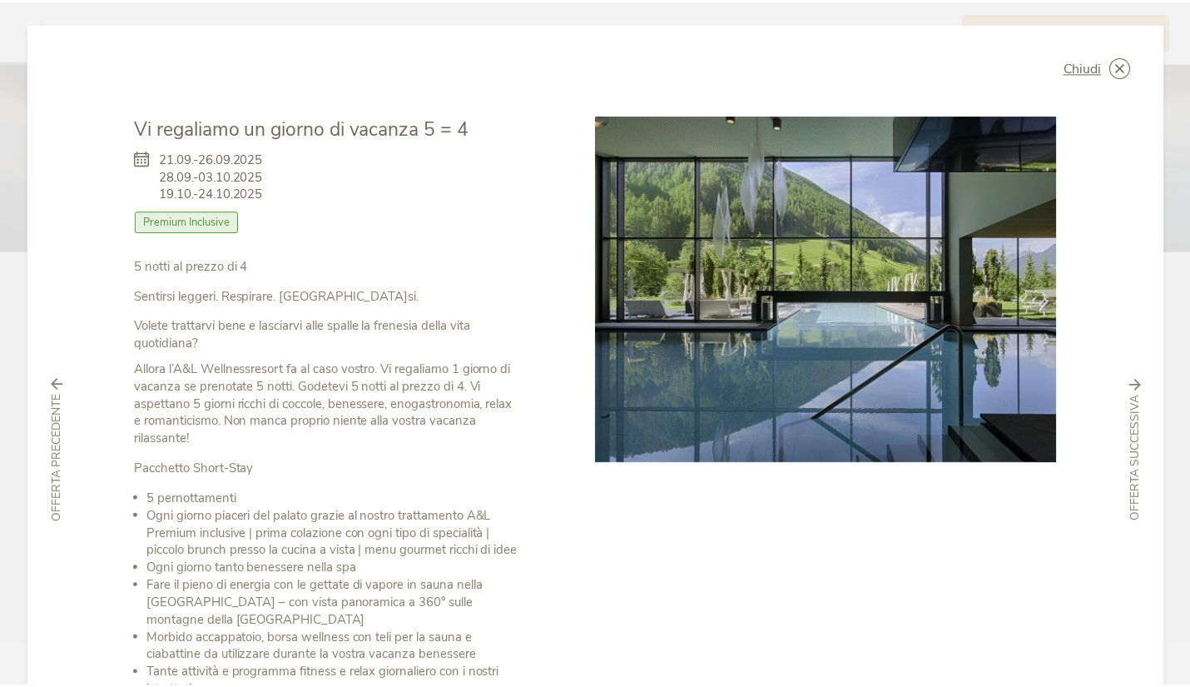
scroll to position [0, 0]
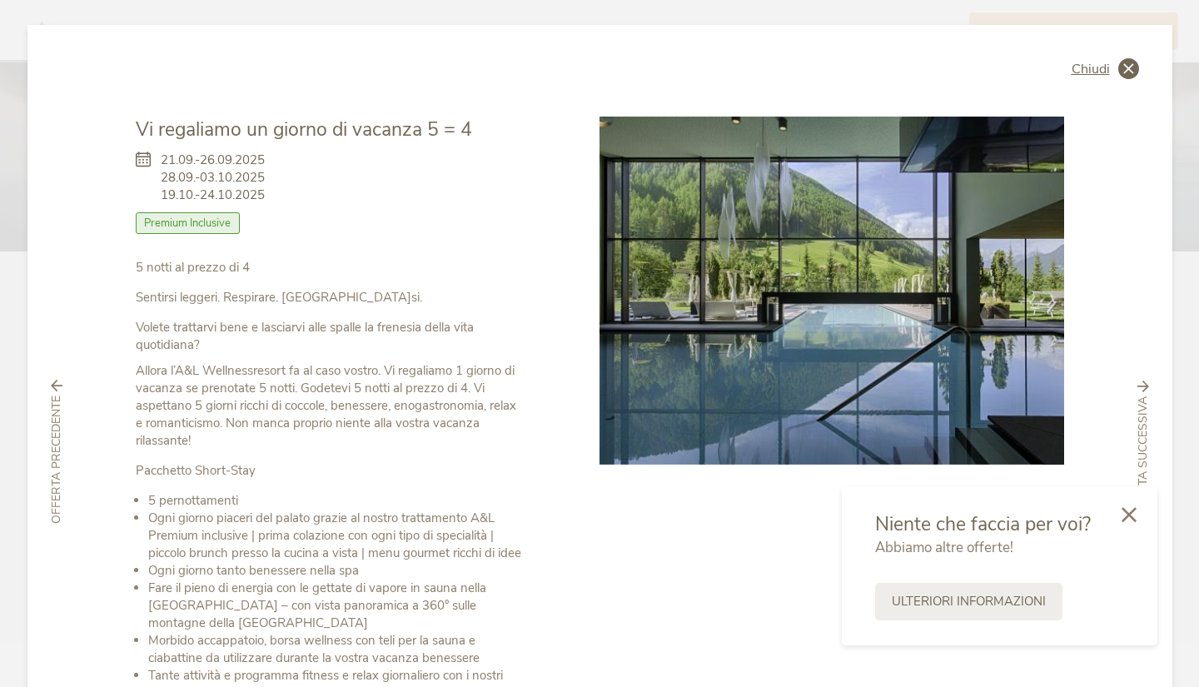
click at [1120, 66] on icon at bounding box center [1128, 68] width 21 height 21
